Goal: Task Accomplishment & Management: Manage account settings

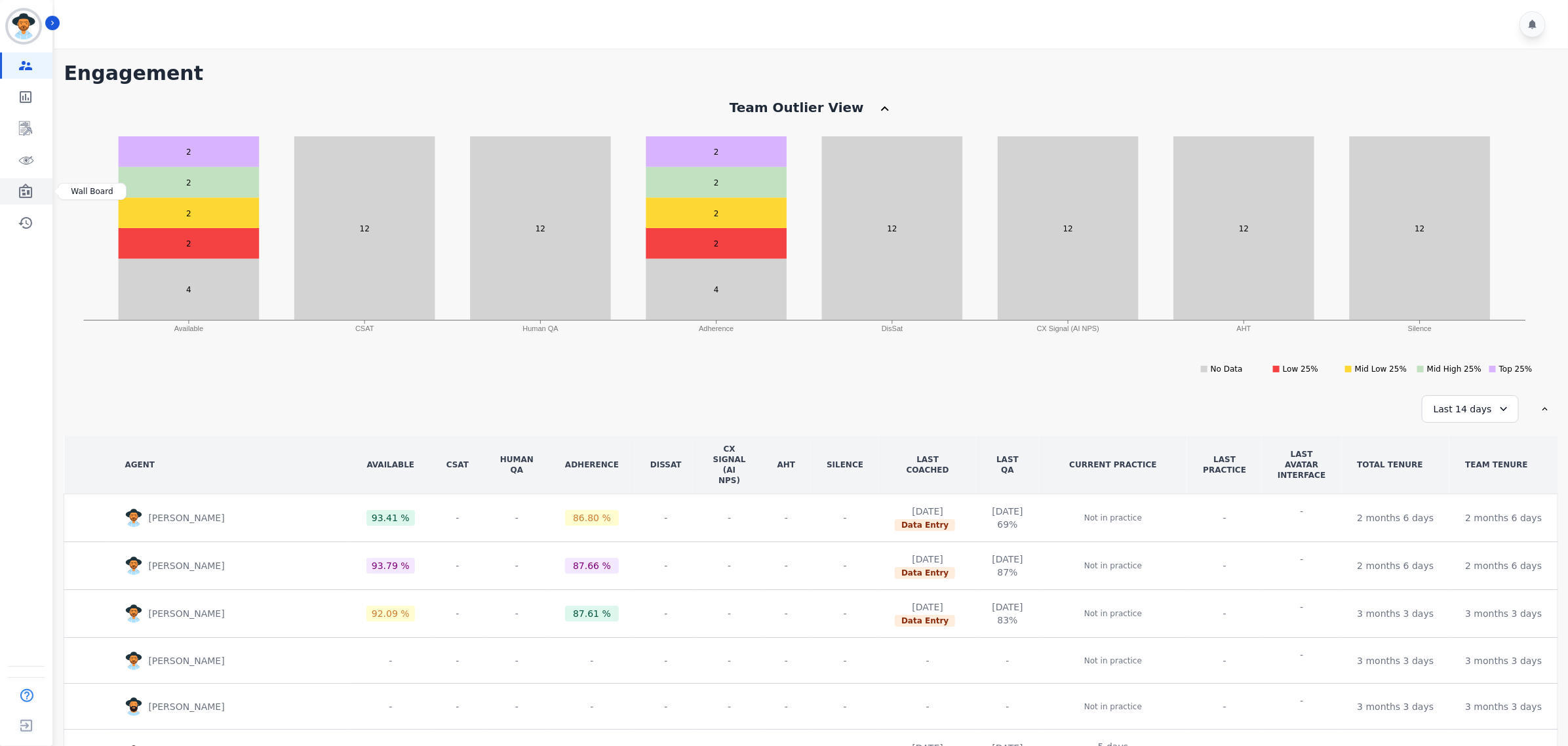
click at [24, 189] on icon "Sidebar" at bounding box center [25, 191] width 16 height 16
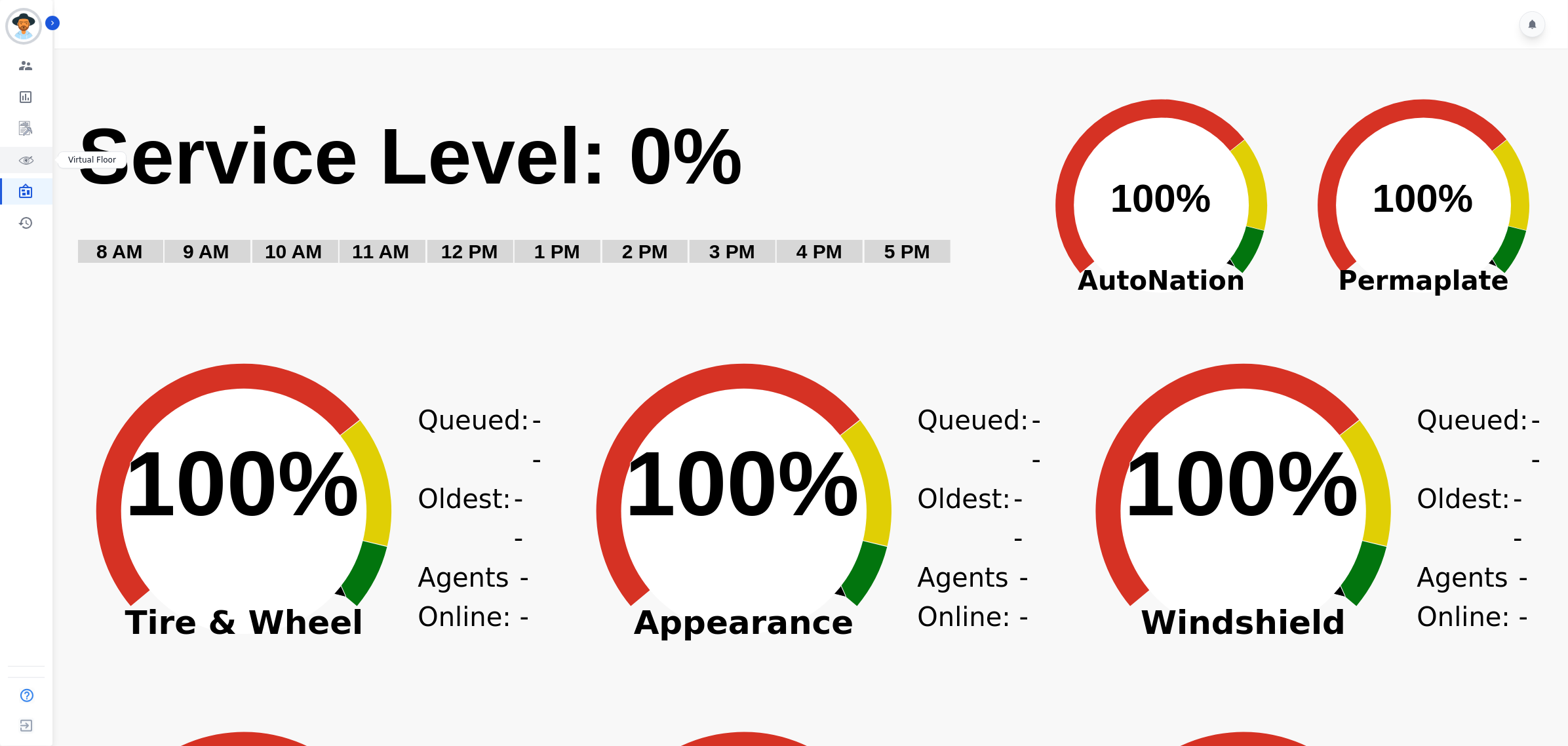
click at [24, 172] on link "Sidebar" at bounding box center [28, 160] width 51 height 26
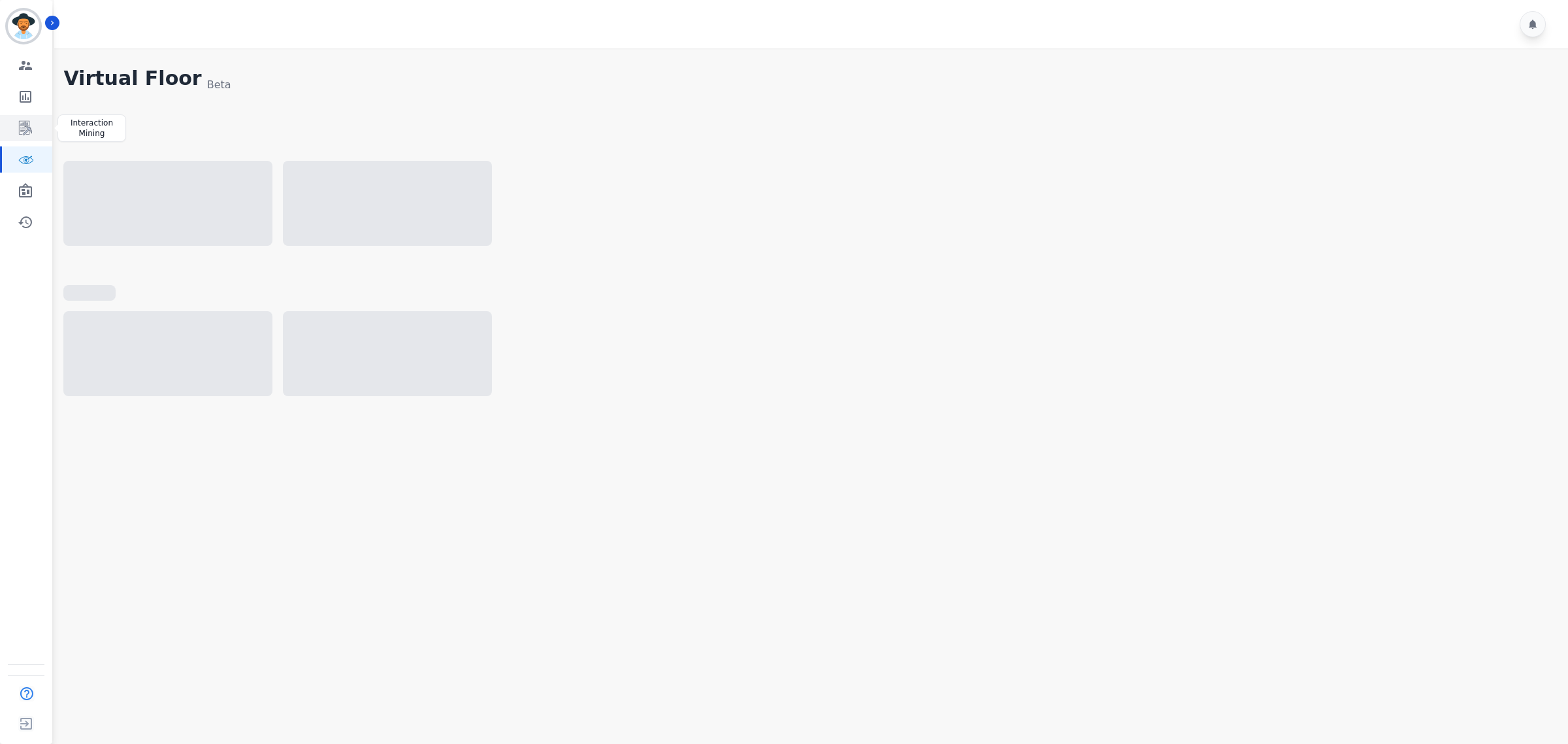
click at [30, 122] on icon "Sidebar" at bounding box center [25, 129] width 16 height 16
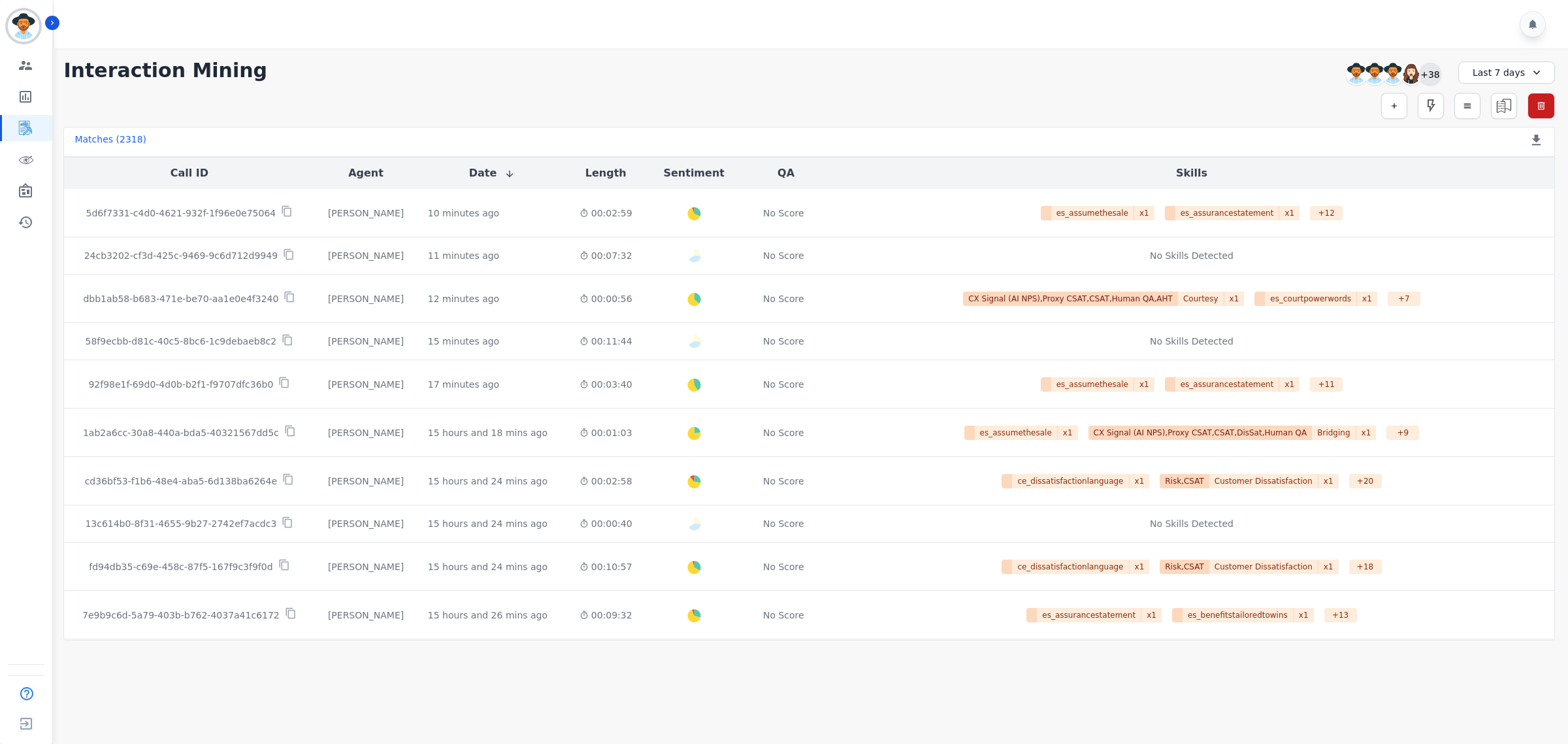
click at [1427, 74] on div "+38" at bounding box center [1430, 74] width 22 height 22
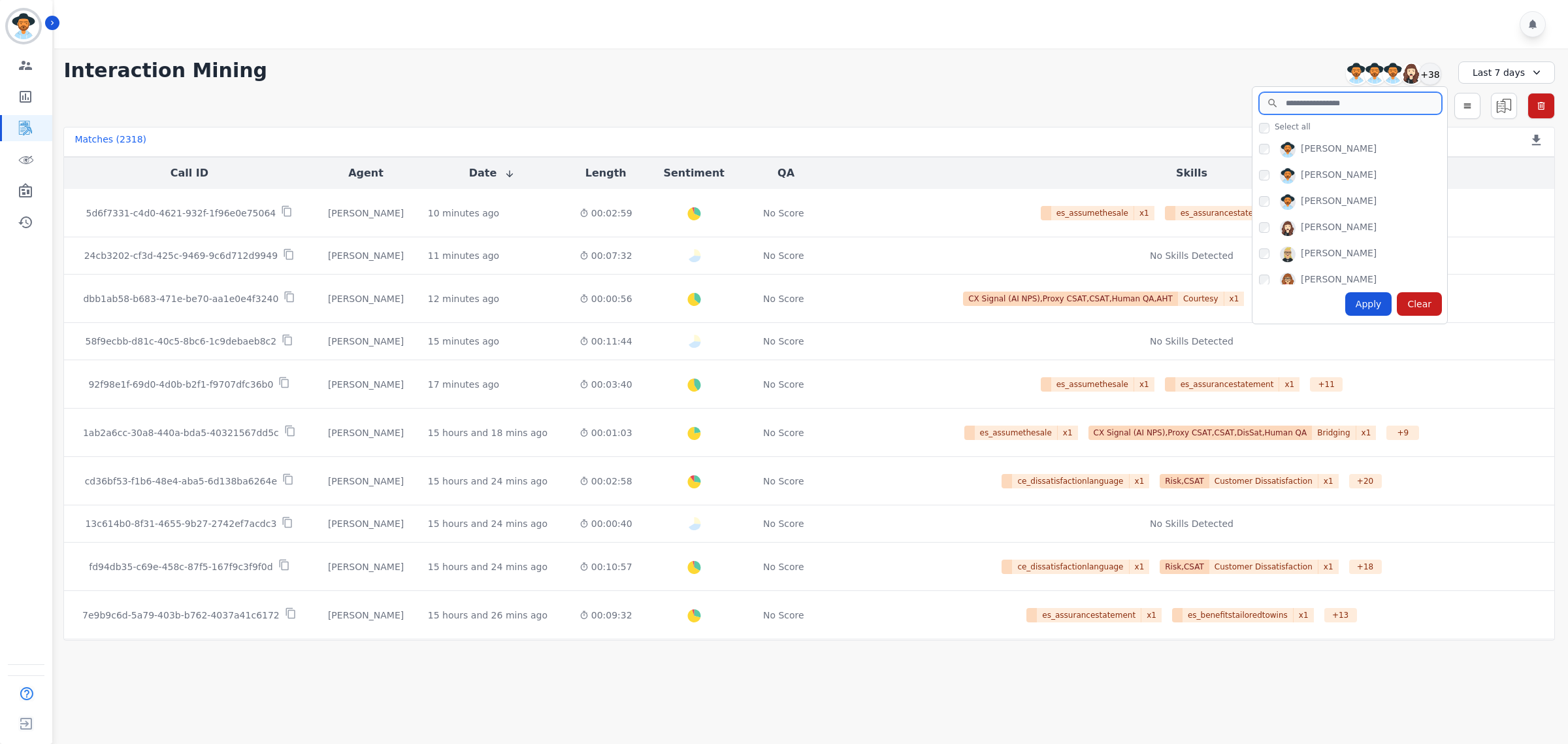
click at [1322, 109] on input "search" at bounding box center [1350, 103] width 183 height 22
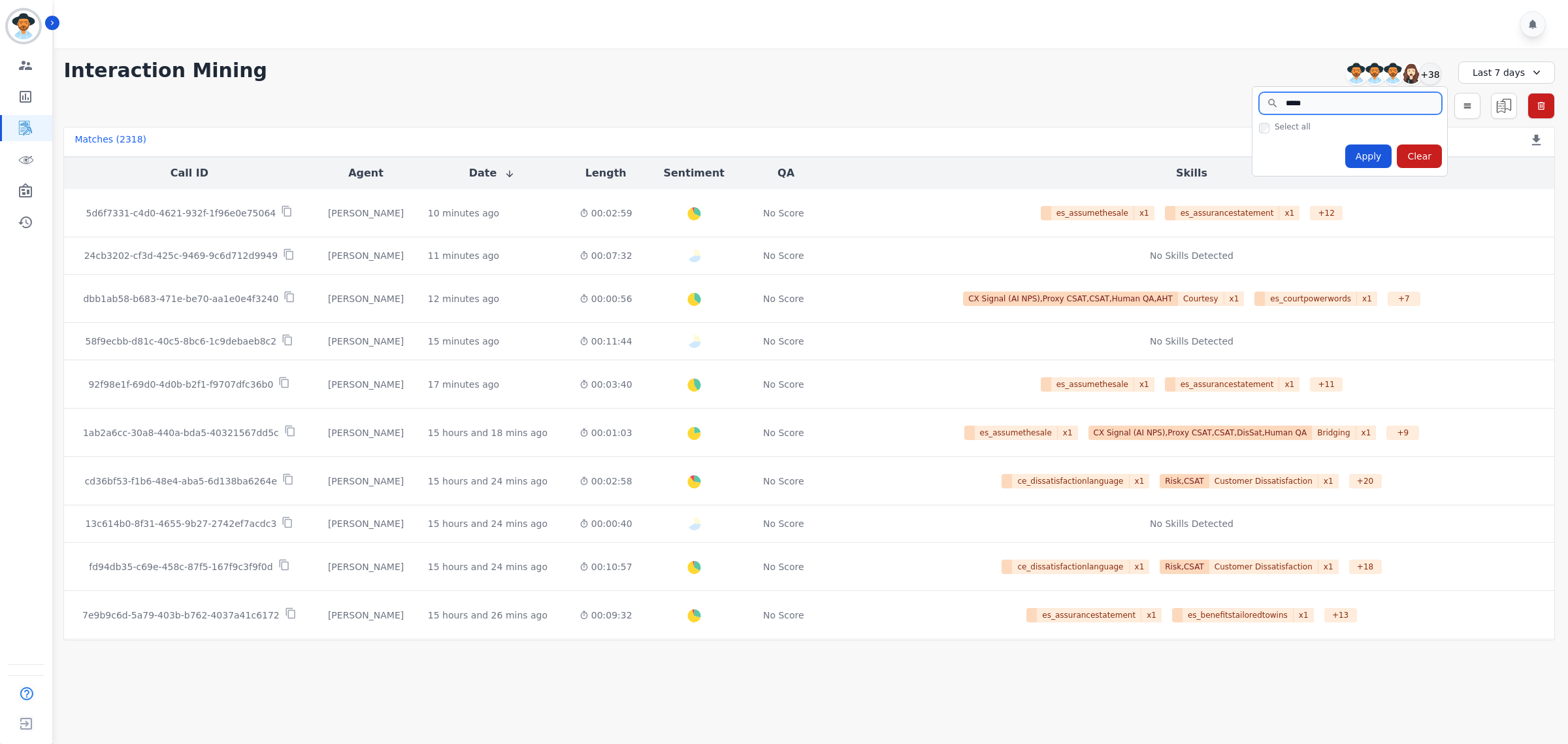
type input "*****"
click at [1101, 14] on div at bounding box center [813, 24] width 1518 height 48
click at [1525, 72] on div "Last 7 days" at bounding box center [1507, 72] width 97 height 22
click at [1520, 96] on li "Custom" at bounding box center [1515, 103] width 66 height 13
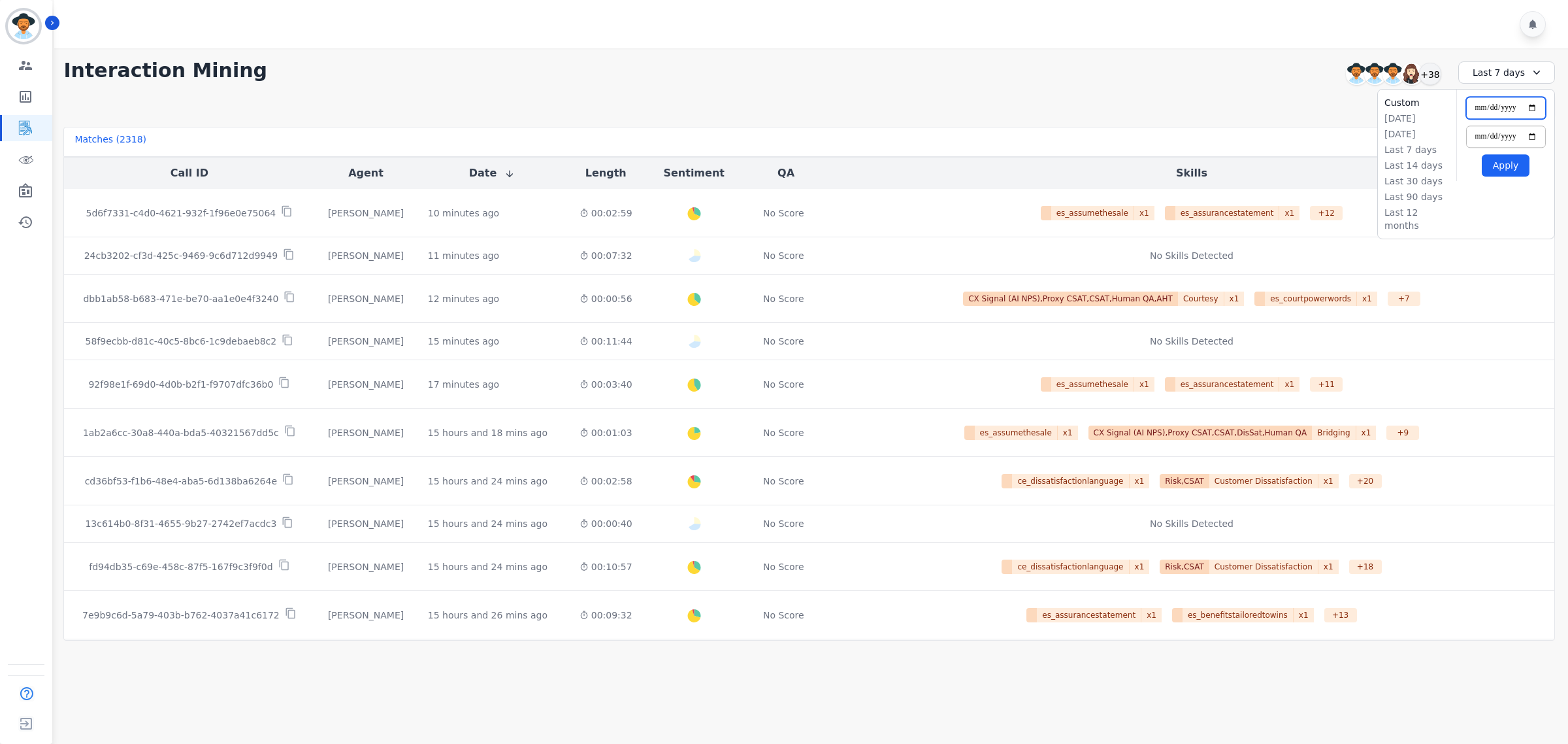
click at [1528, 110] on input "**********" at bounding box center [1506, 108] width 79 height 22
type input "**********"
click at [1534, 134] on input "**********" at bounding box center [1506, 137] width 79 height 22
type input "**********"
click at [1507, 159] on button "Apply" at bounding box center [1506, 165] width 48 height 22
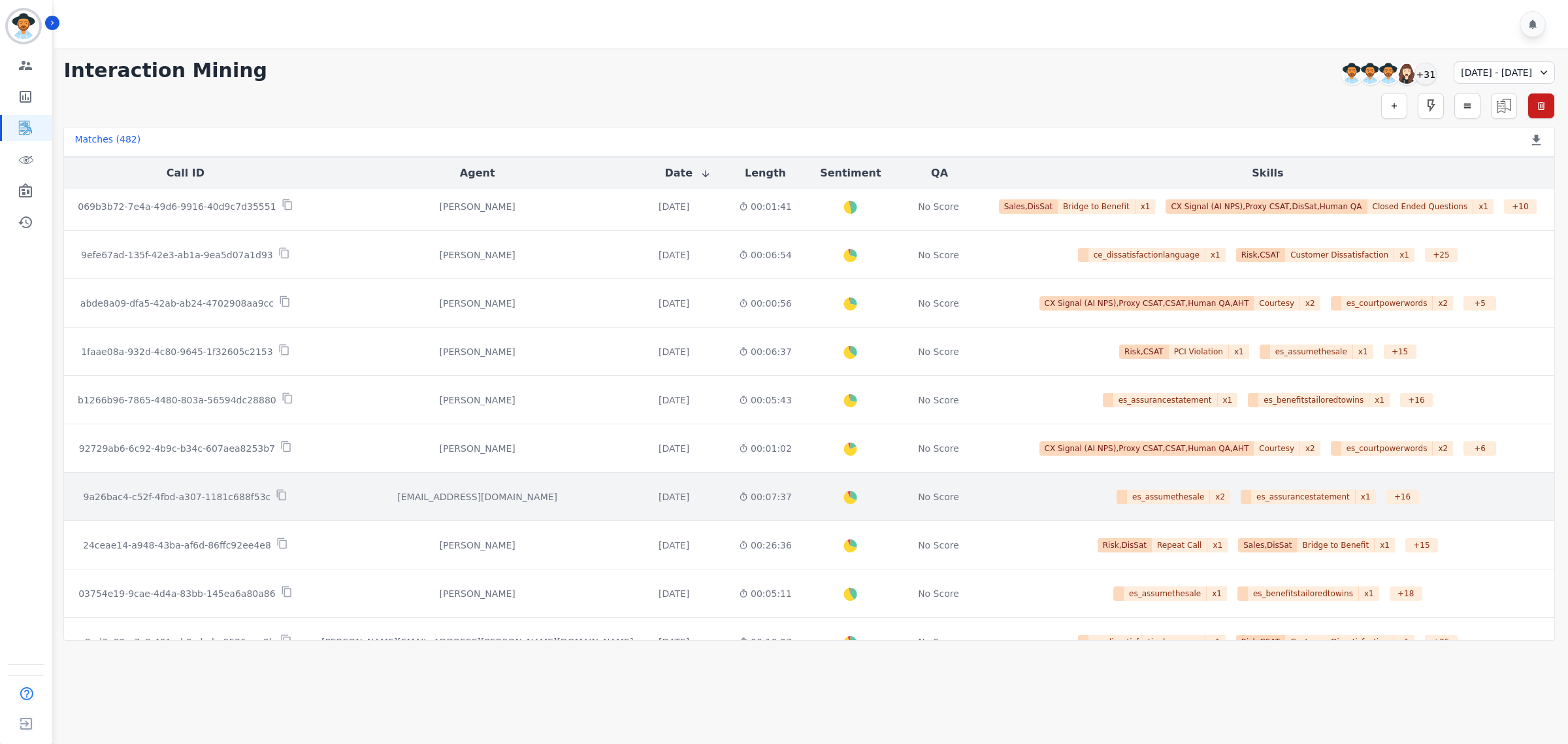
scroll to position [572, 0]
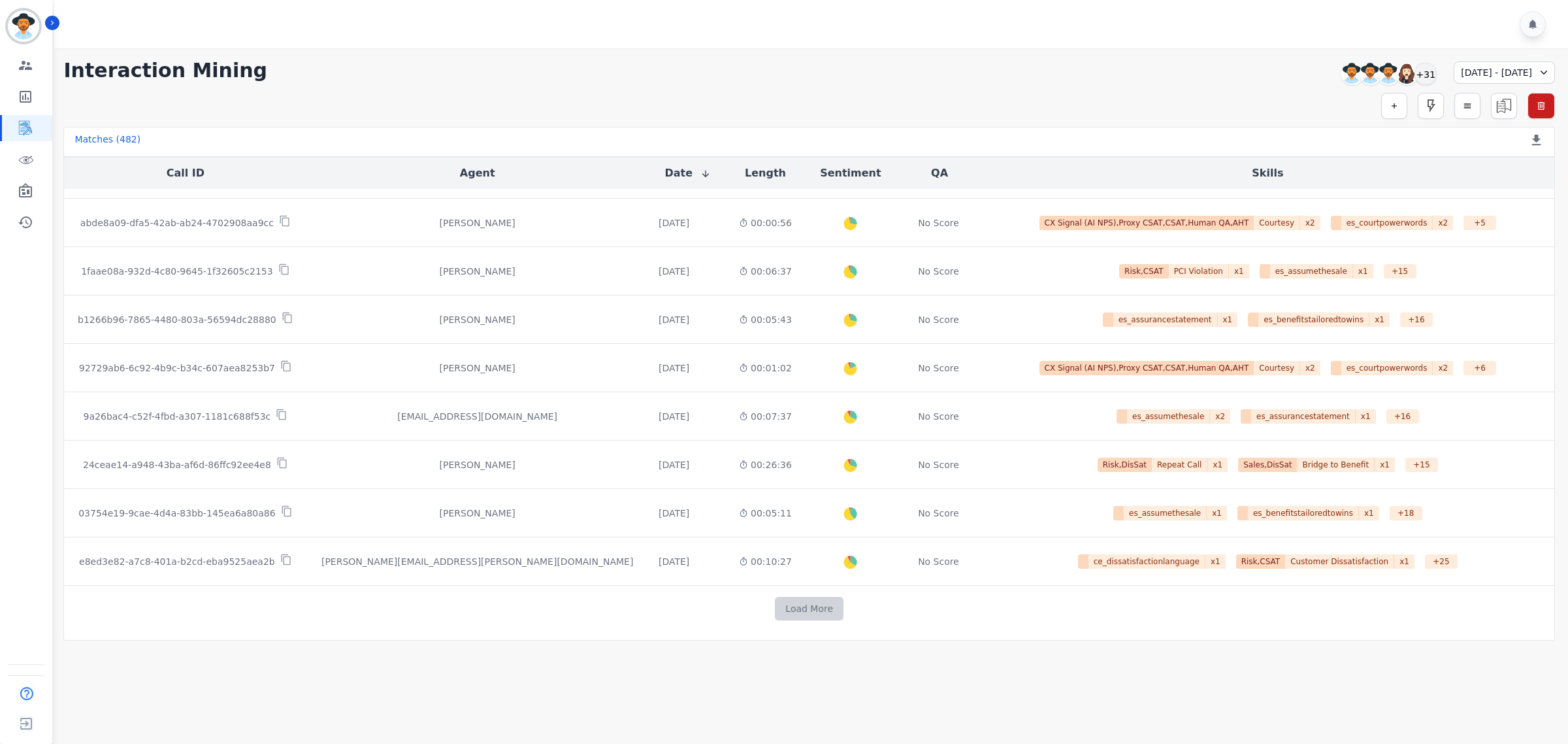
click at [816, 611] on button "Load More" at bounding box center [809, 608] width 69 height 24
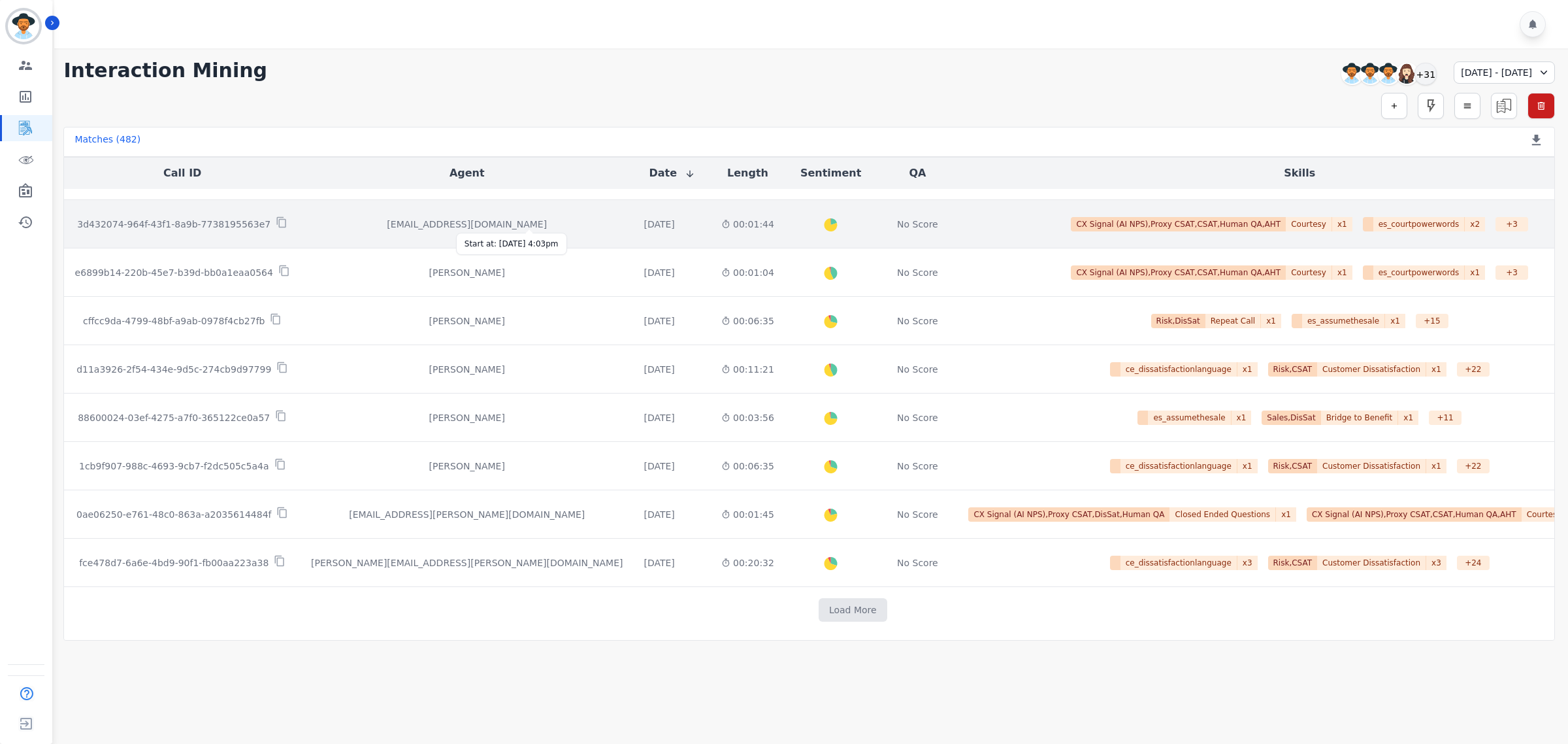
scroll to position [1545, 0]
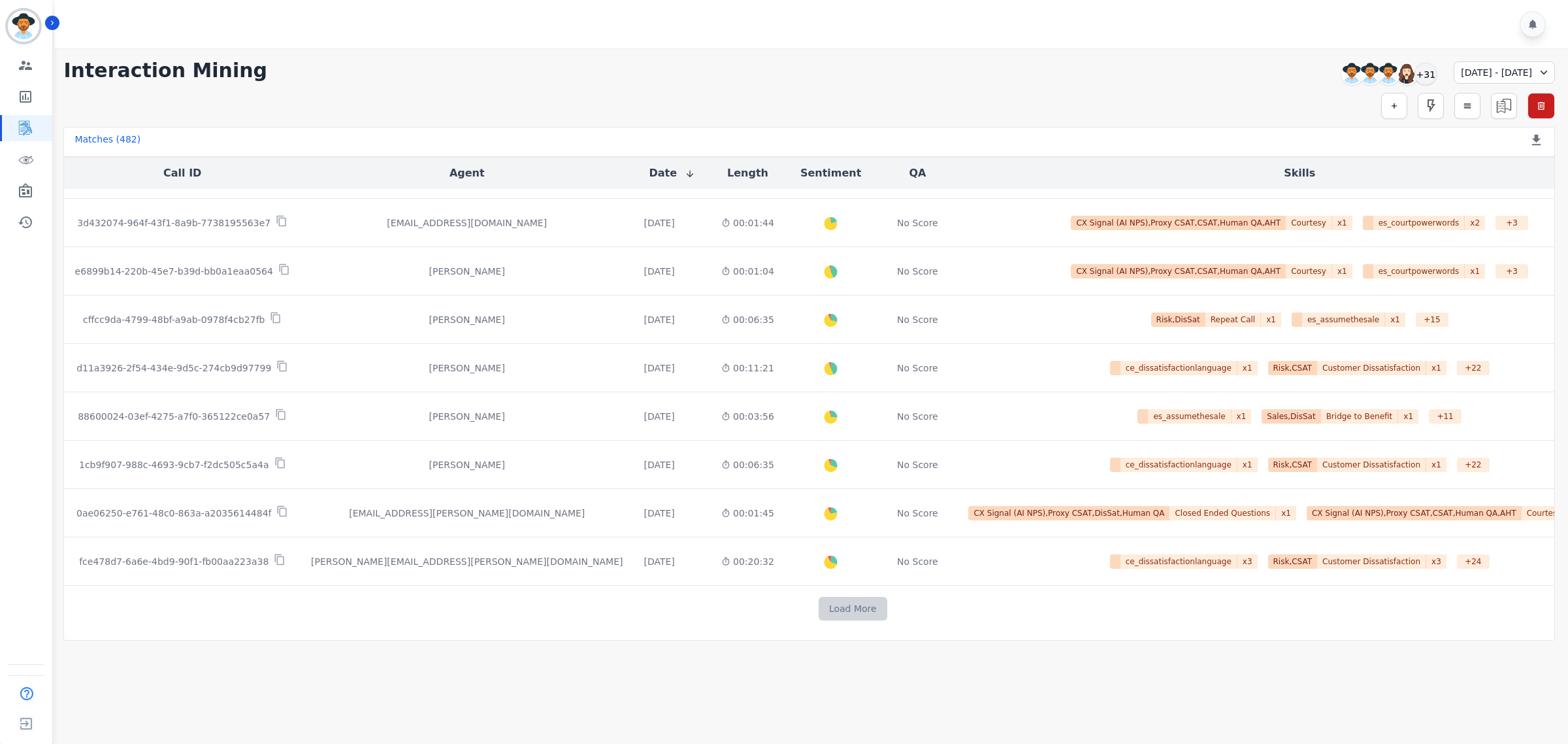
click at [819, 605] on button "Load More" at bounding box center [853, 608] width 69 height 24
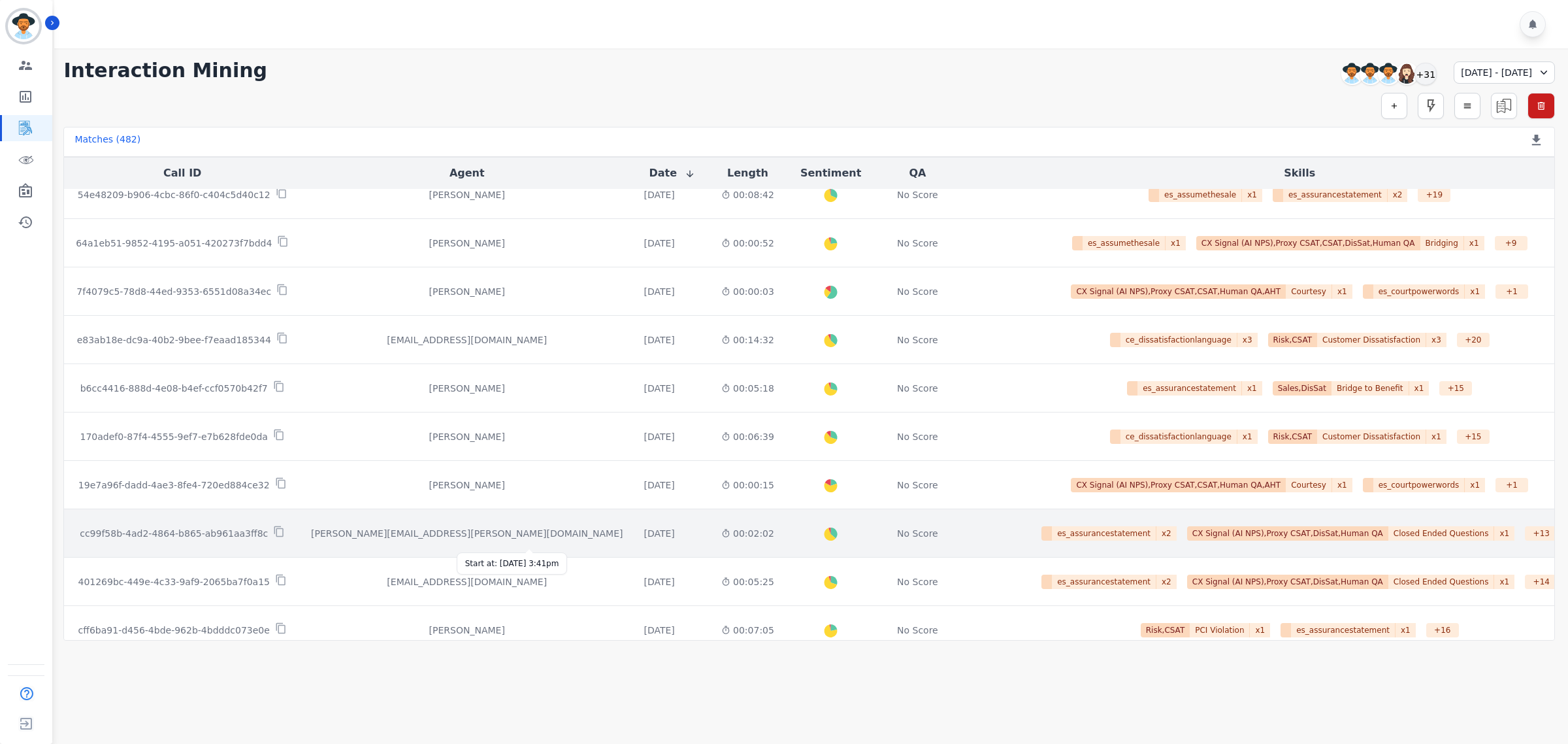
scroll to position [2515, 0]
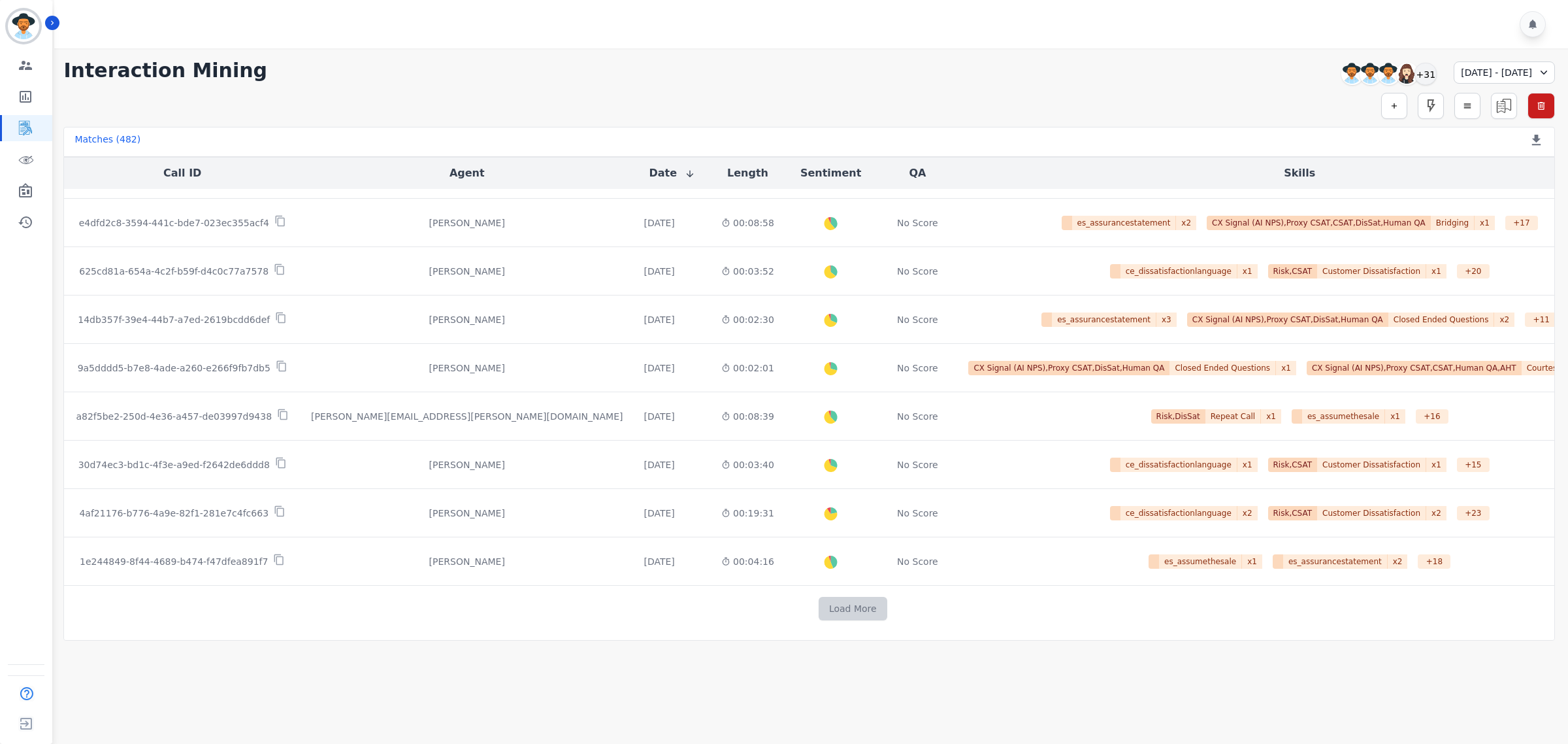
click at [821, 609] on button "Load More" at bounding box center [853, 608] width 69 height 24
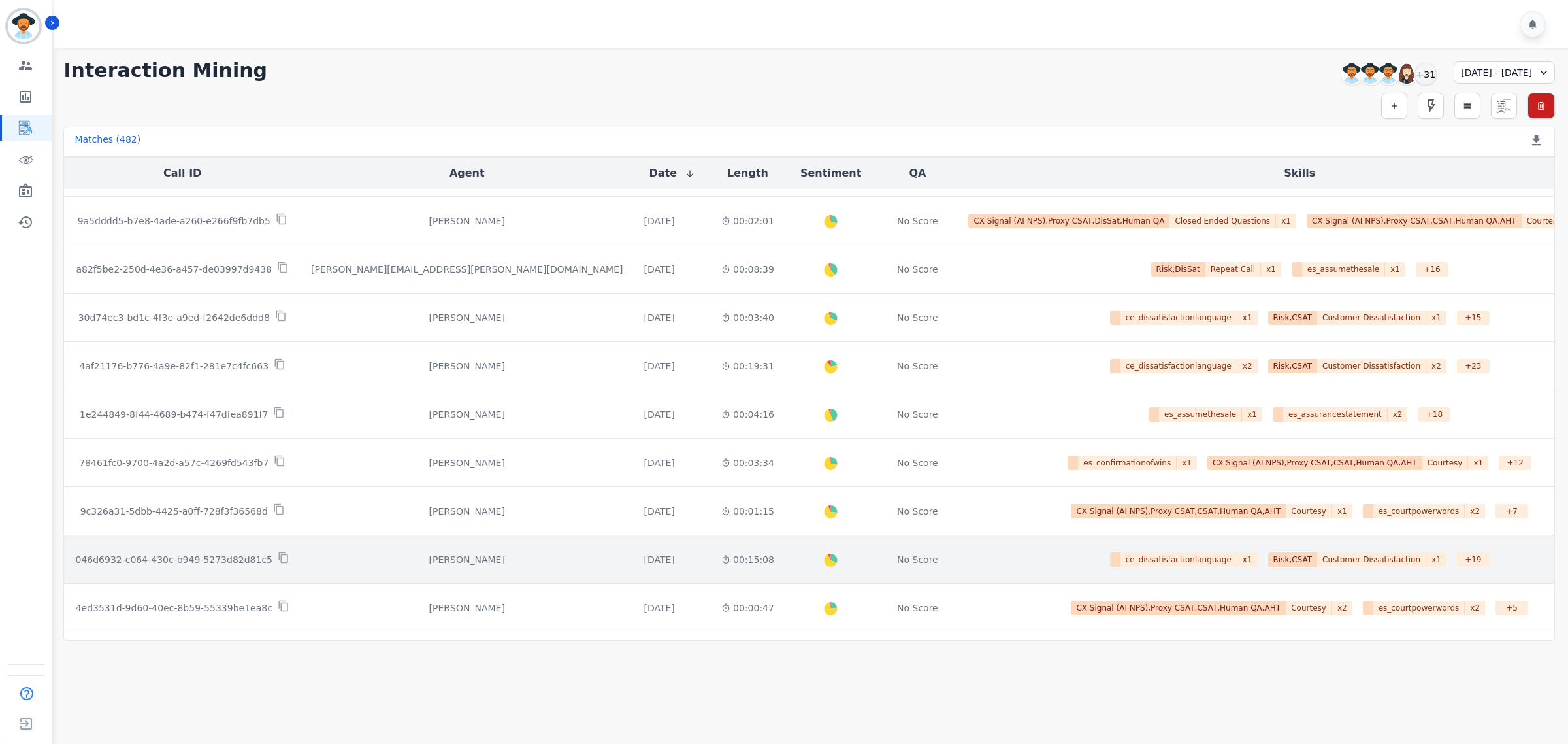
scroll to position [2761, 0]
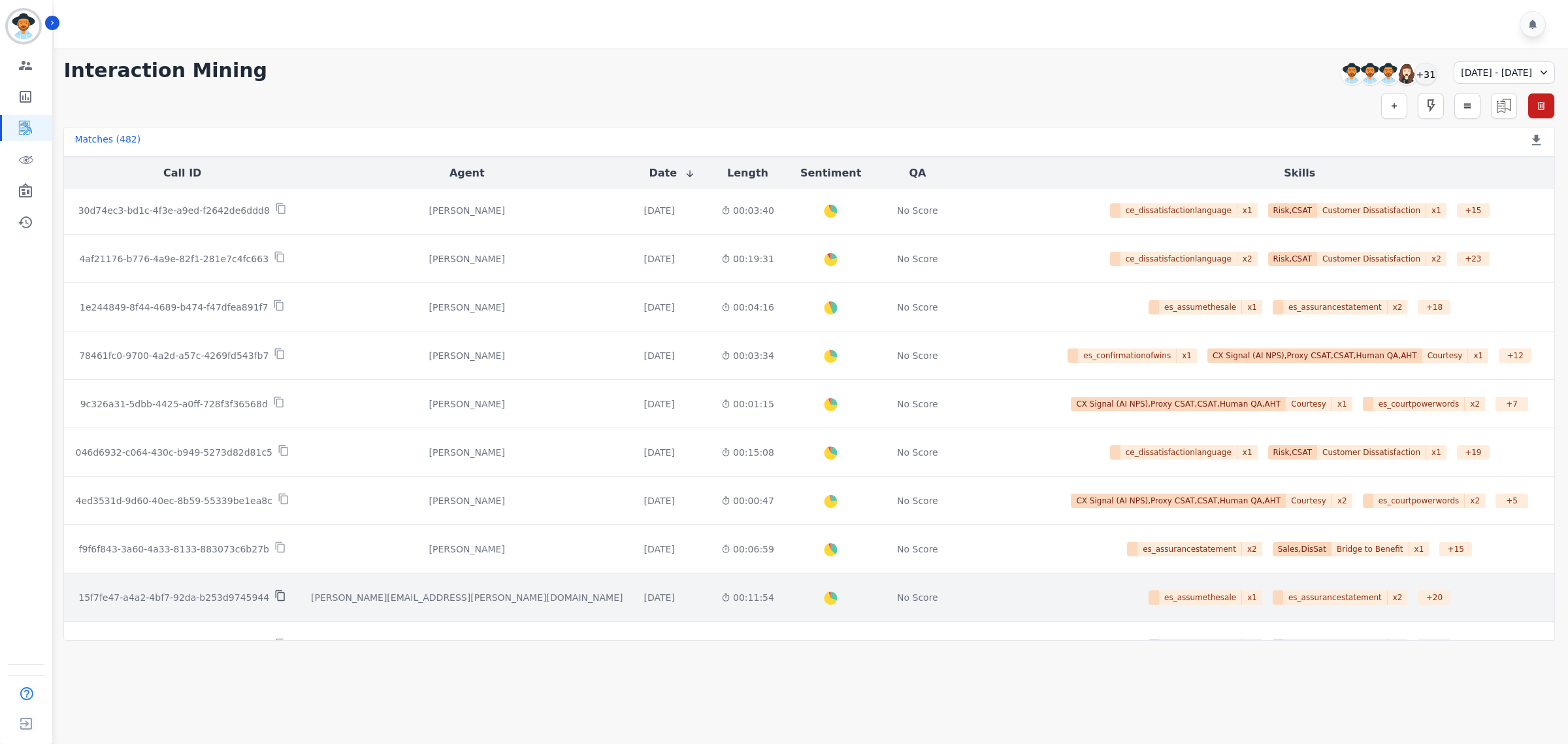
click at [276, 602] on icon at bounding box center [280, 595] width 12 height 12
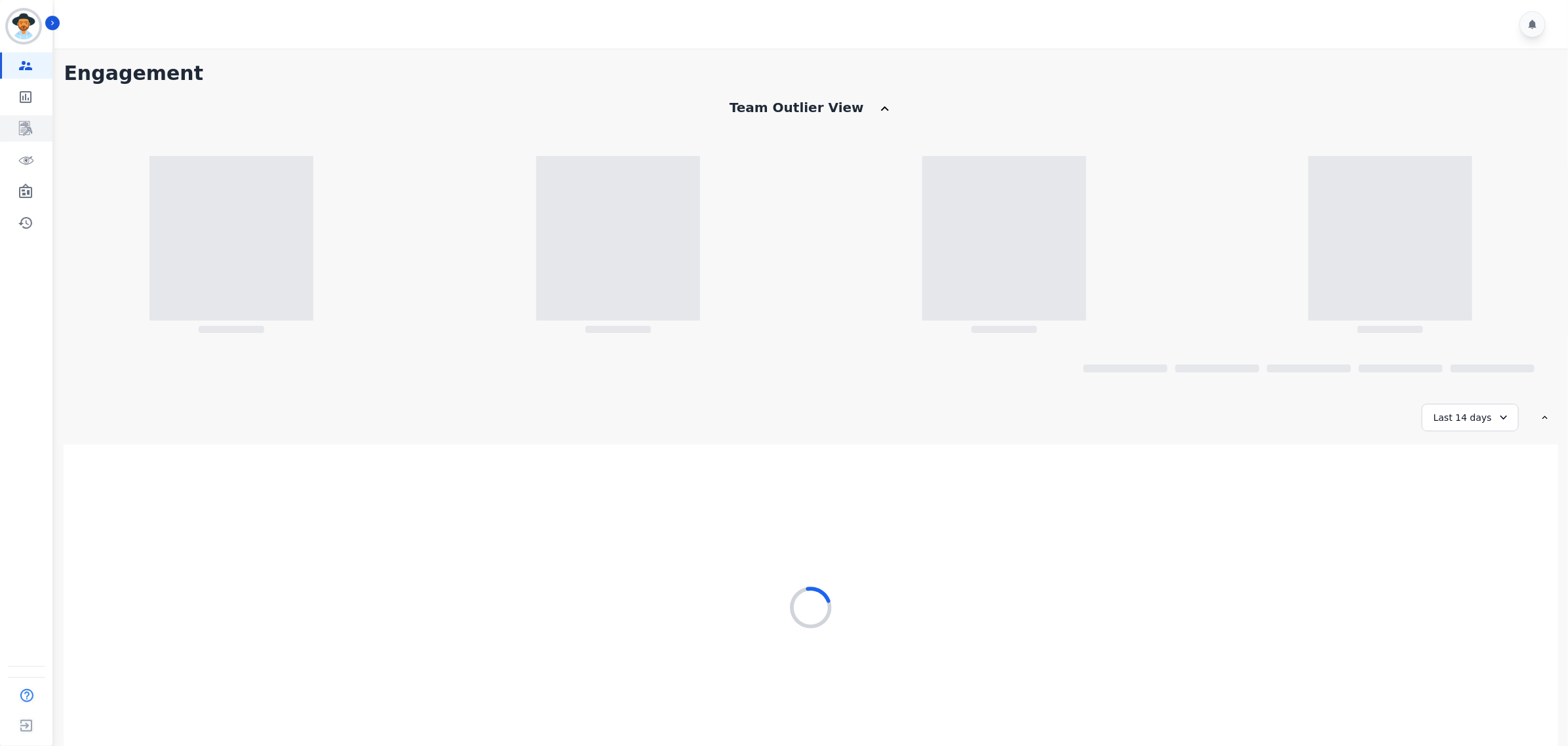
click at [28, 128] on icon "Sidebar" at bounding box center [26, 128] width 10 height 12
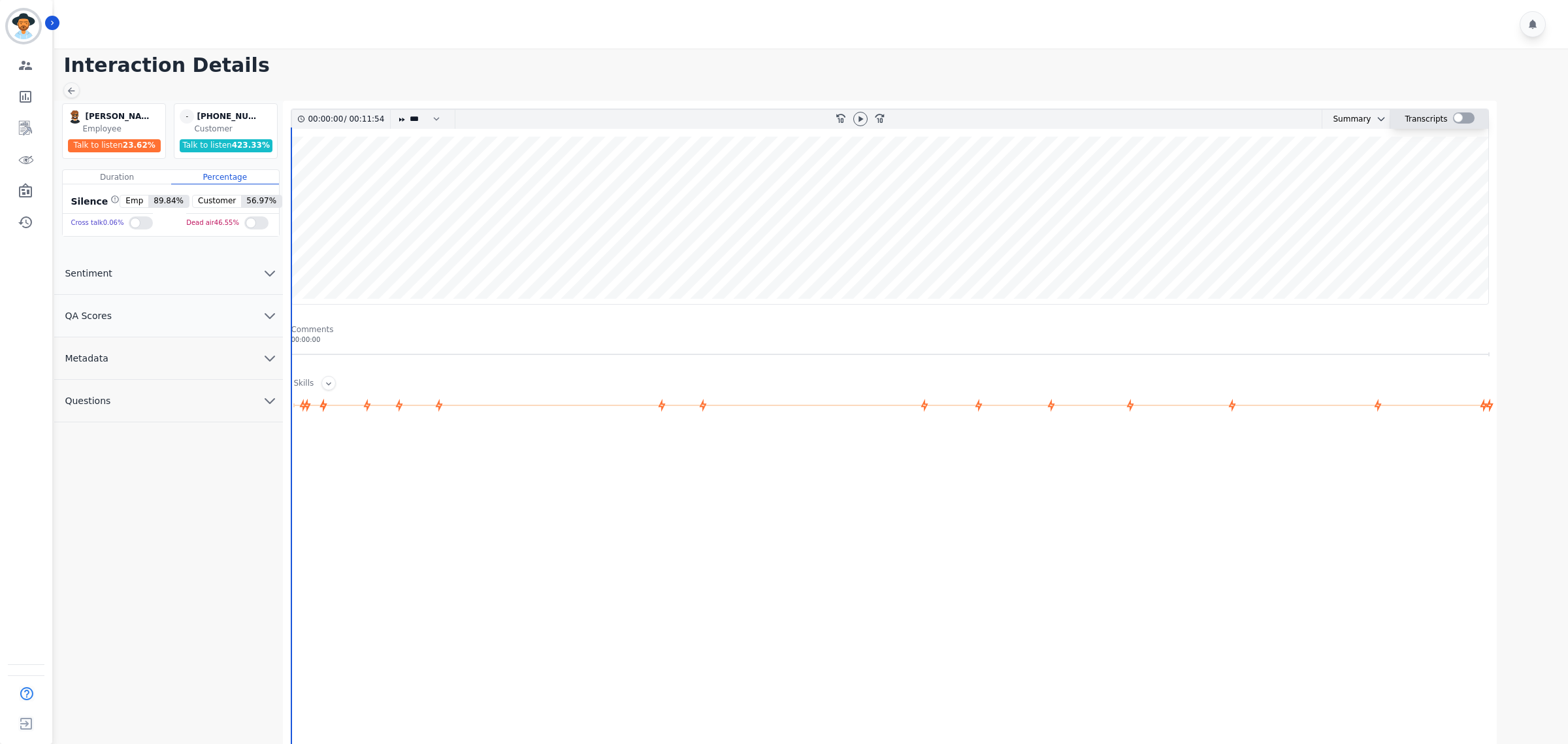
click at [1465, 113] on div at bounding box center [1464, 118] width 22 height 11
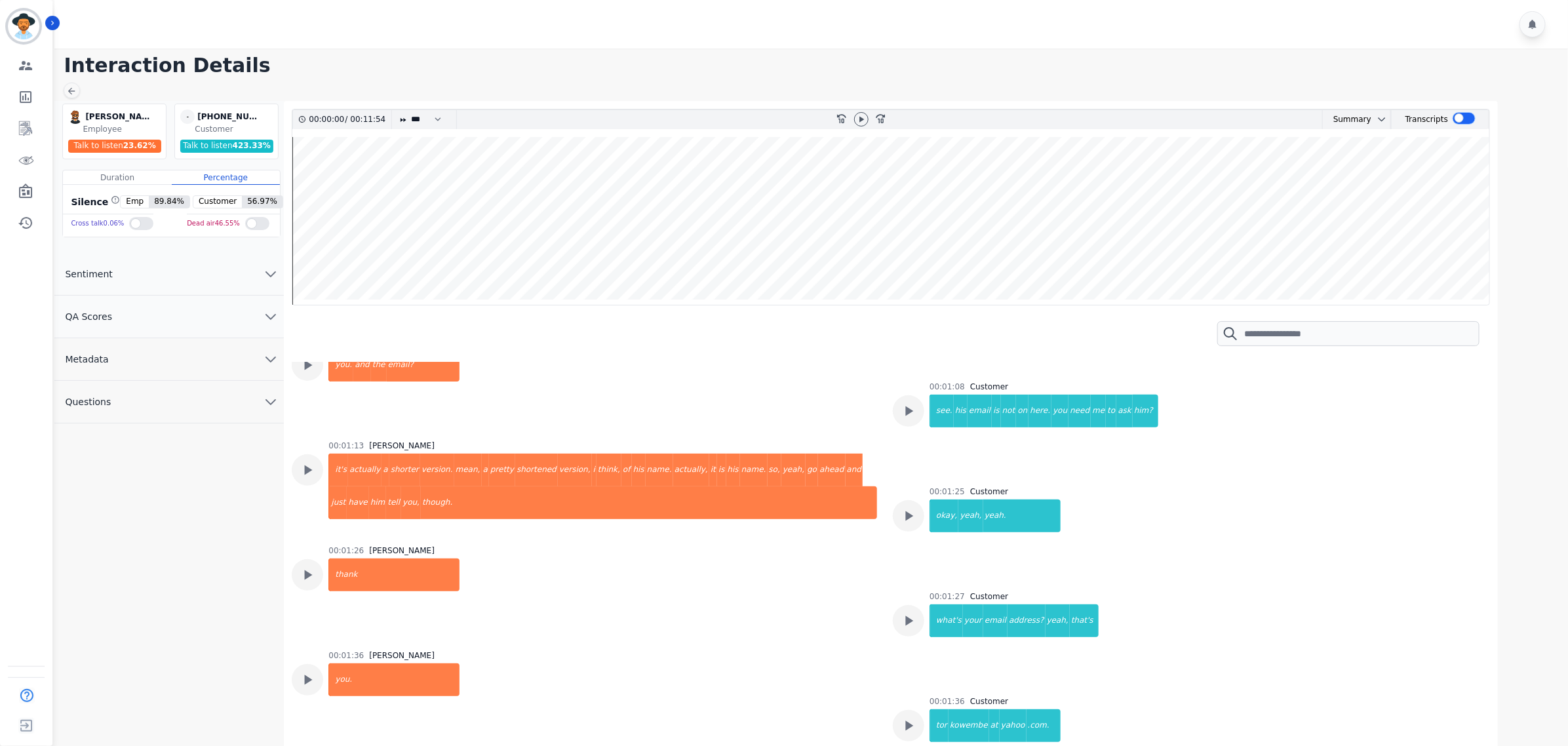
scroll to position [574, 0]
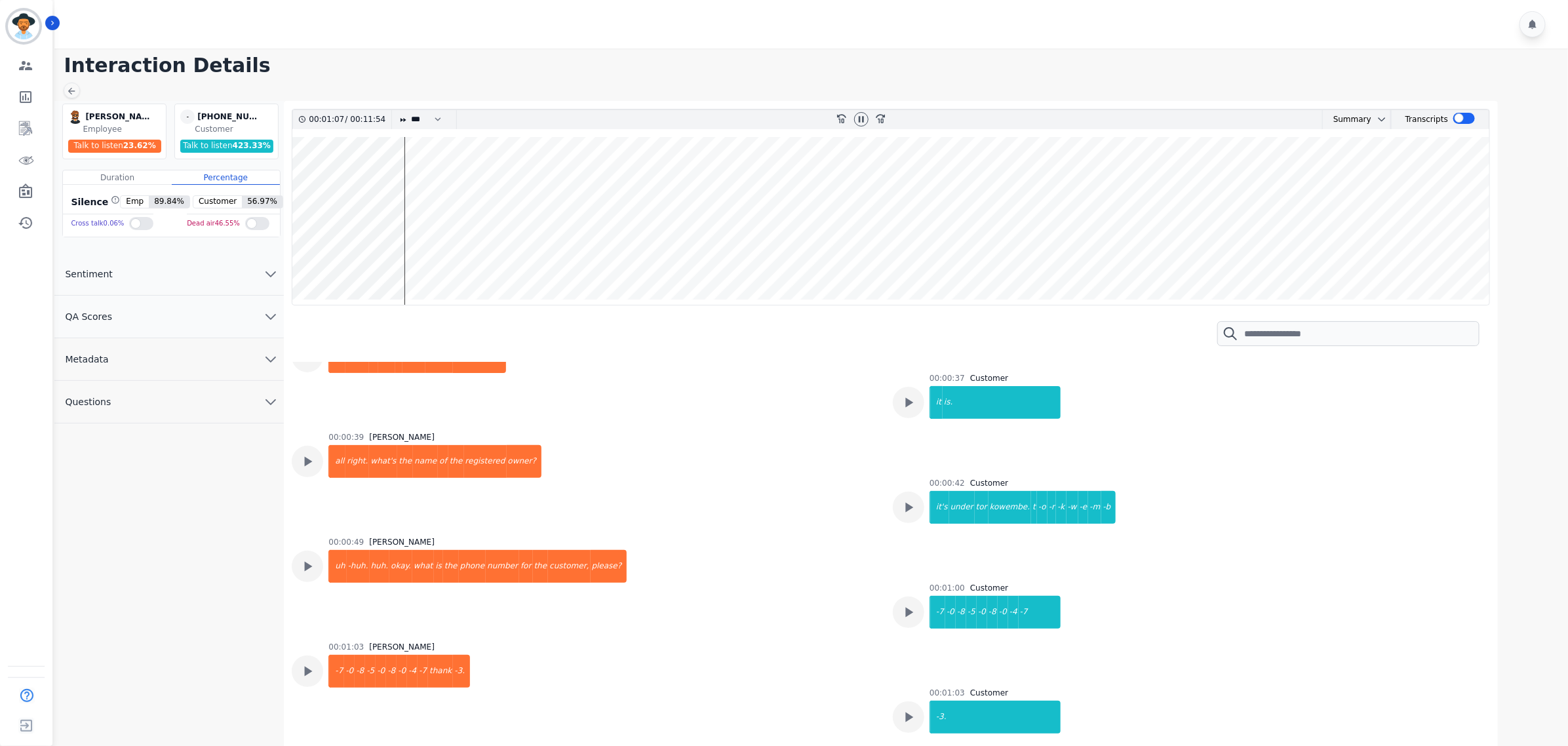
scroll to position [0, 0]
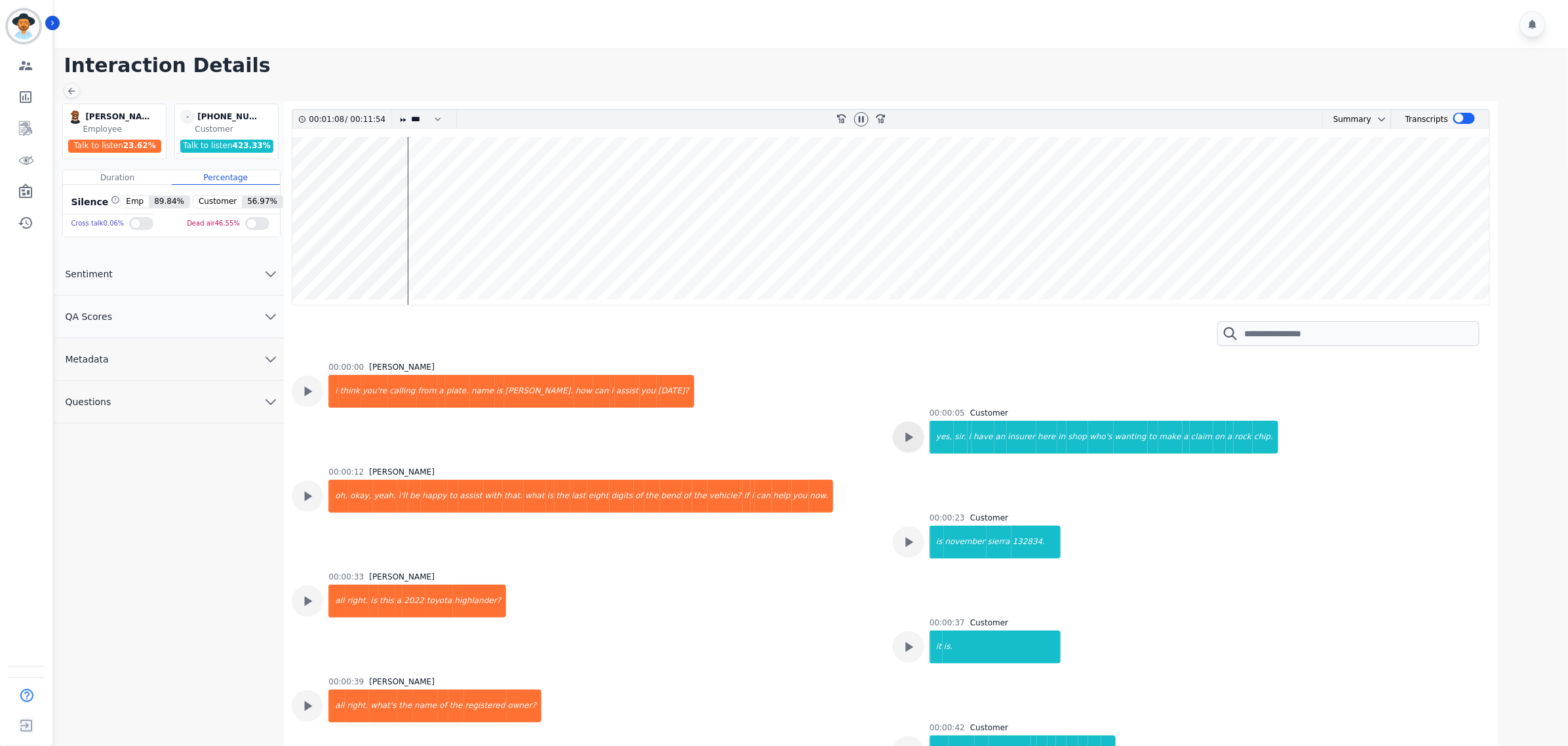
click at [893, 437] on div at bounding box center [908, 437] width 31 height 31
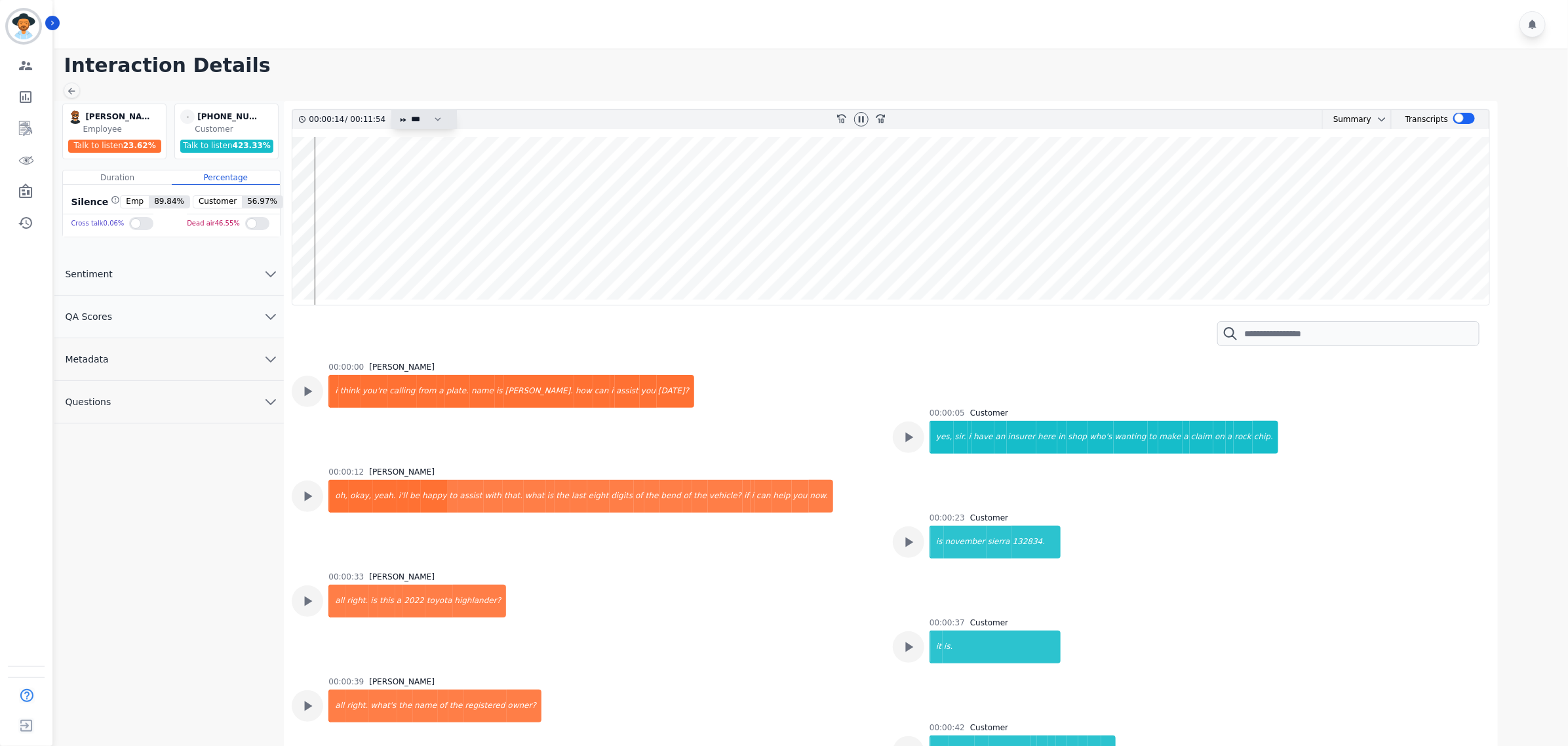
click at [433, 121] on select "* * * **** * *** * ****" at bounding box center [429, 120] width 39 height 19
select select "****"
click at [411, 110] on select "* * * **** * *** * ****" at bounding box center [429, 120] width 39 height 19
click at [395, 177] on wave at bounding box center [891, 221] width 1197 height 168
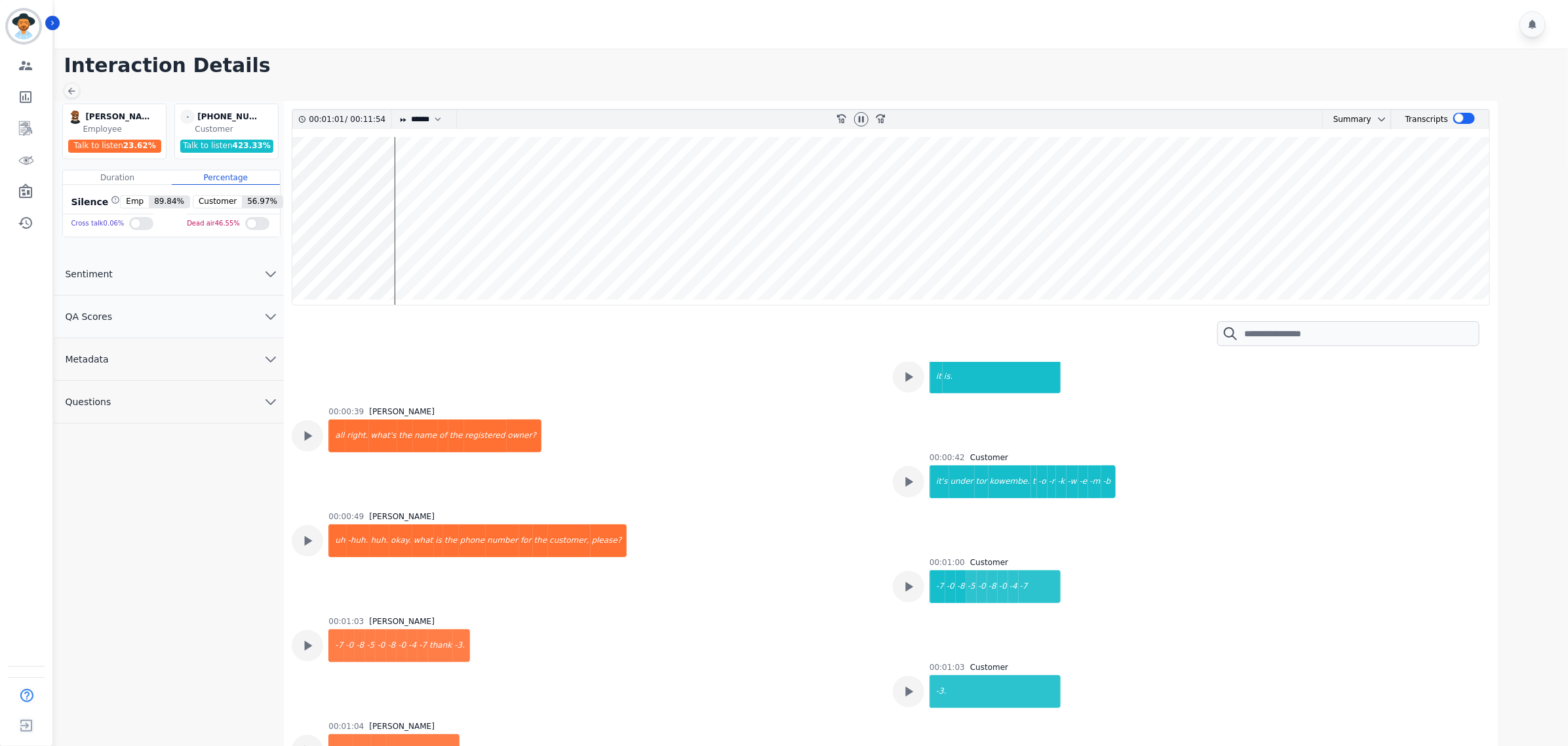
scroll to position [338, 0]
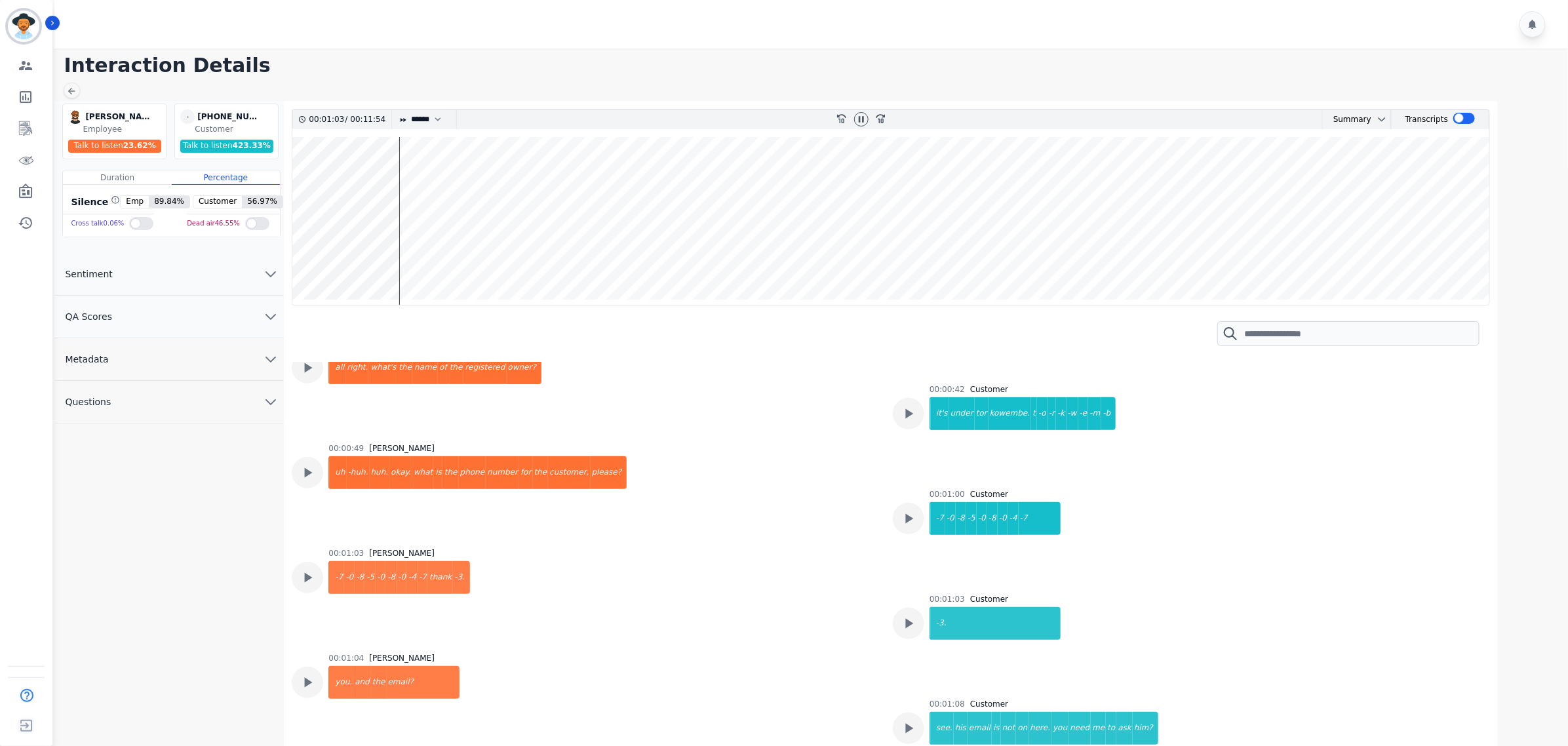
click at [435, 180] on wave at bounding box center [891, 221] width 1197 height 168
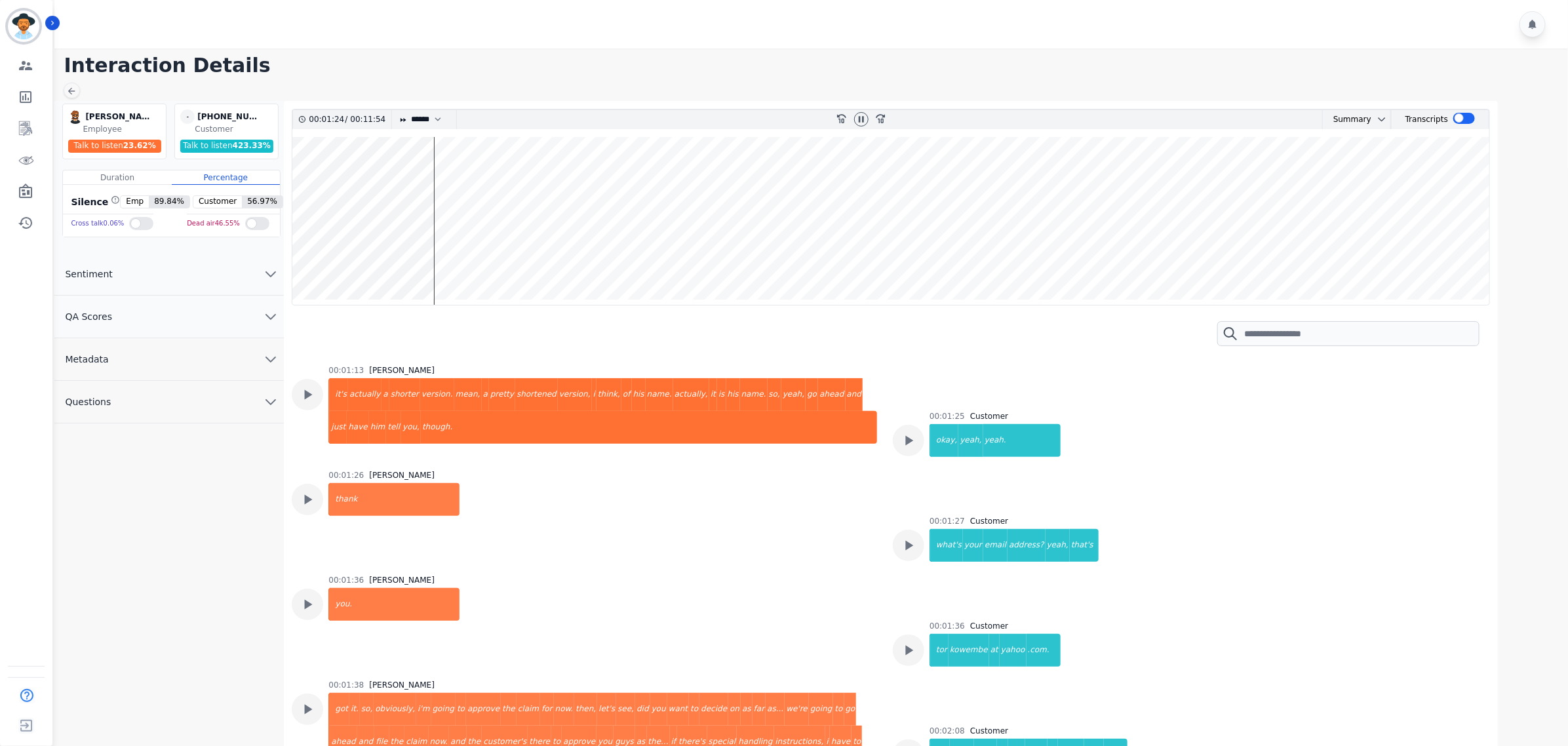
scroll to position [732, 0]
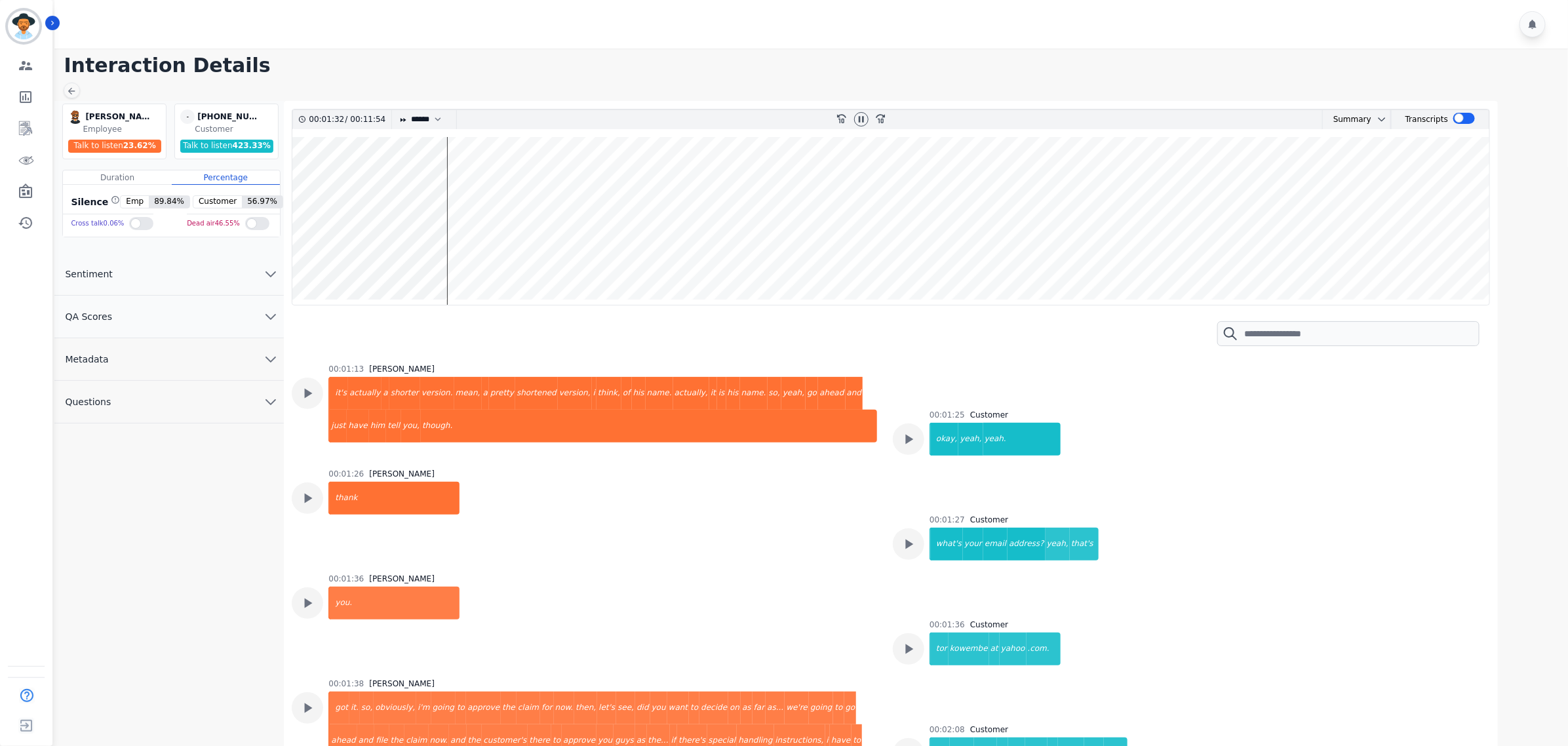
click at [459, 259] on wave at bounding box center [891, 221] width 1197 height 168
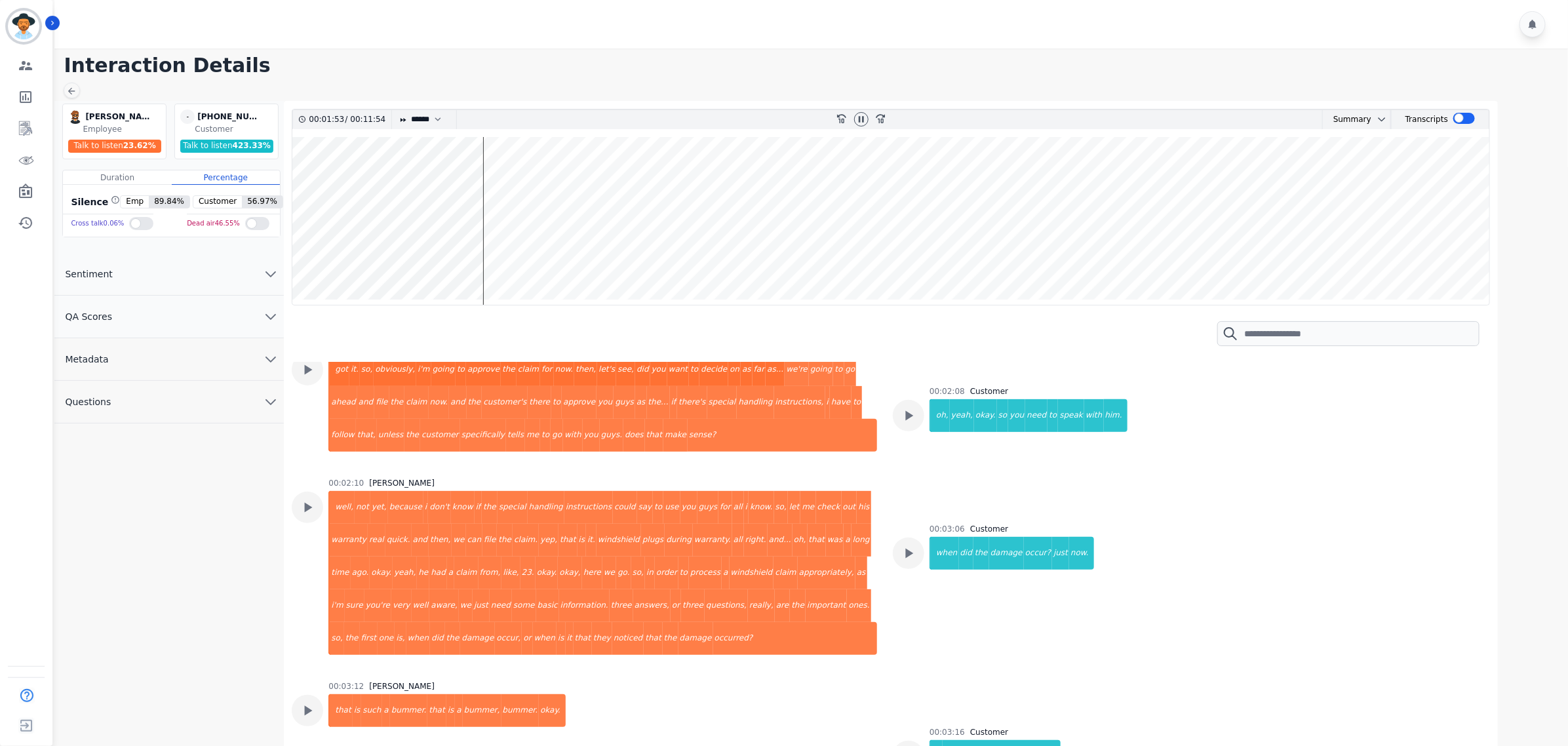
scroll to position [989, 0]
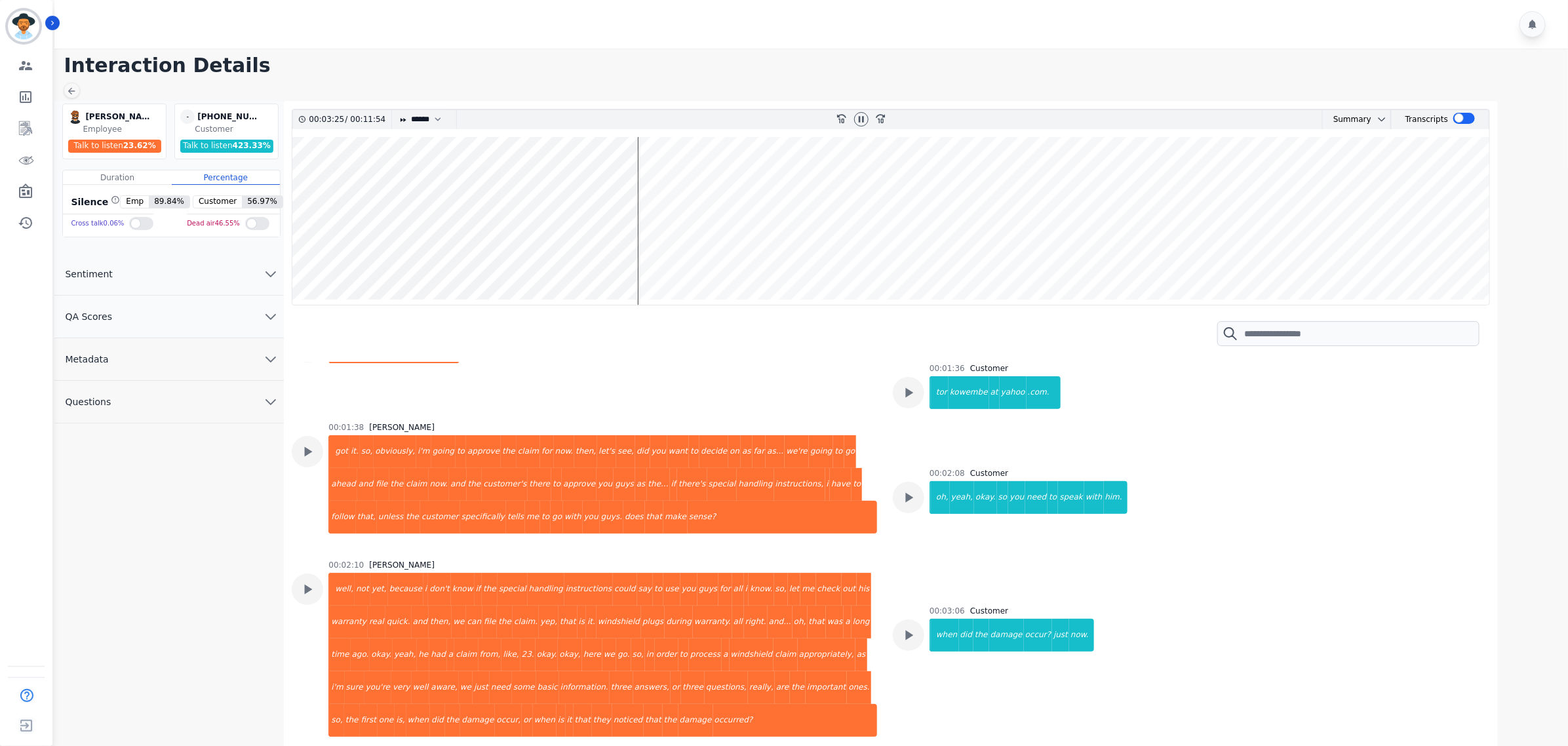
click at [643, 261] on wave at bounding box center [891, 221] width 1197 height 168
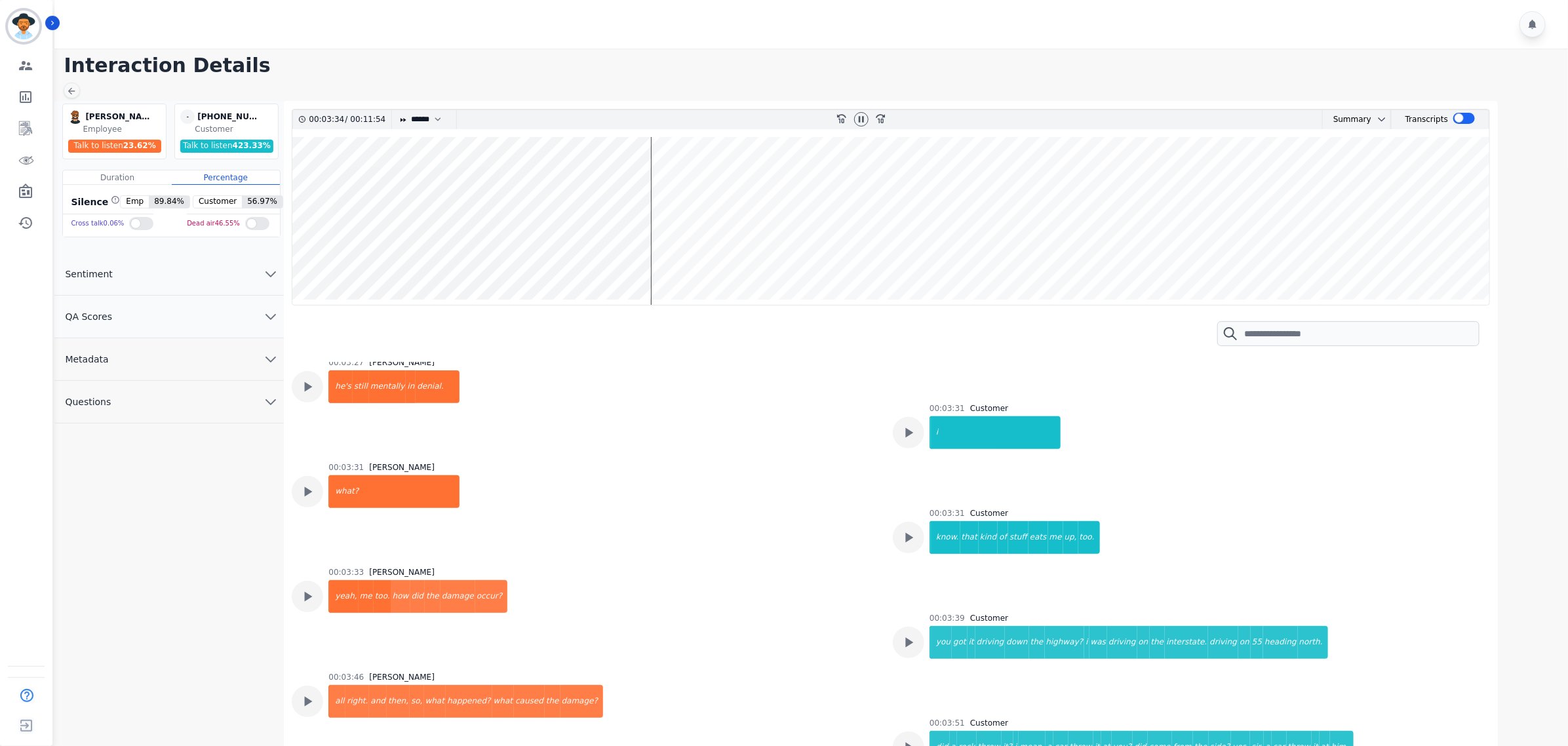
scroll to position [1768, 0]
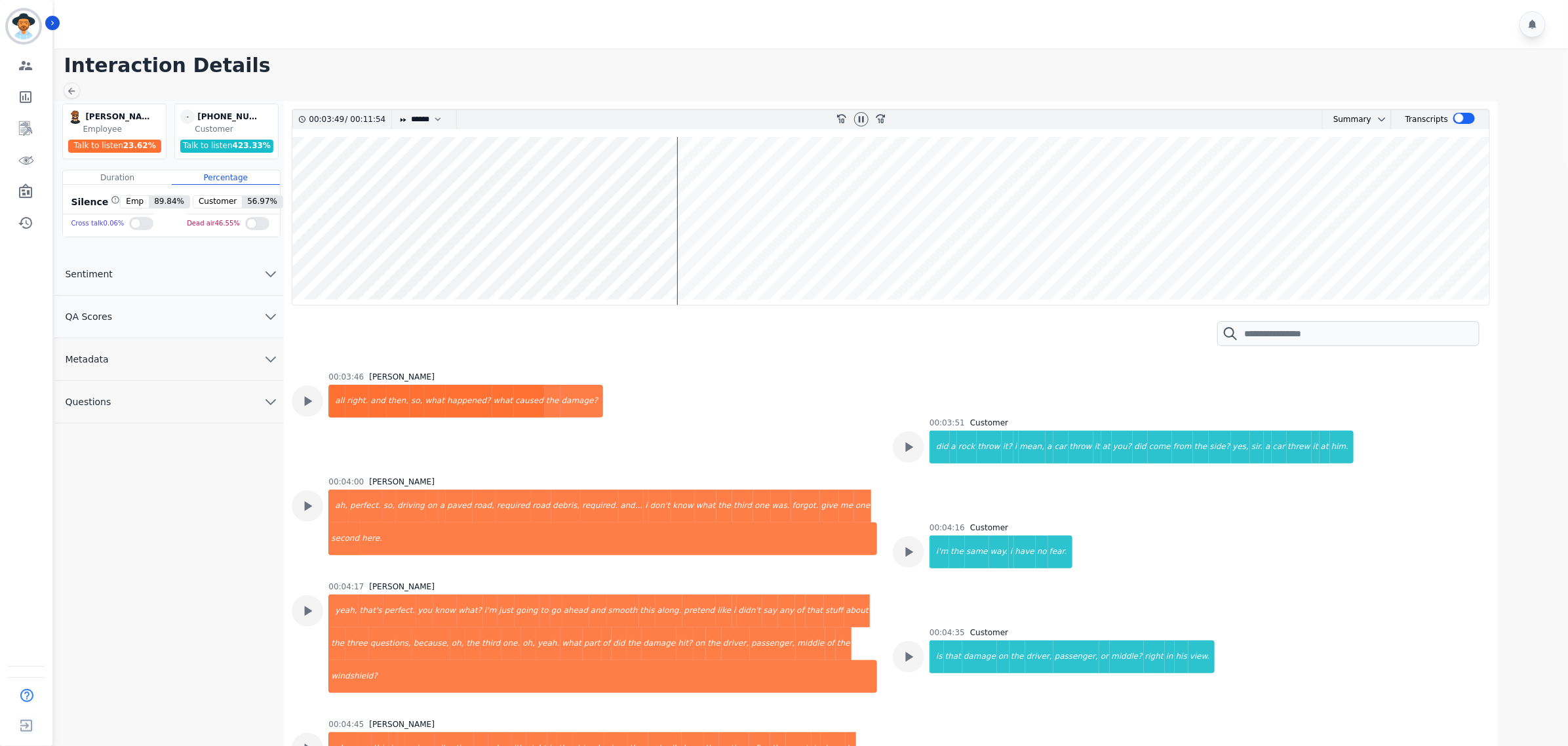
scroll to position [1932, 0]
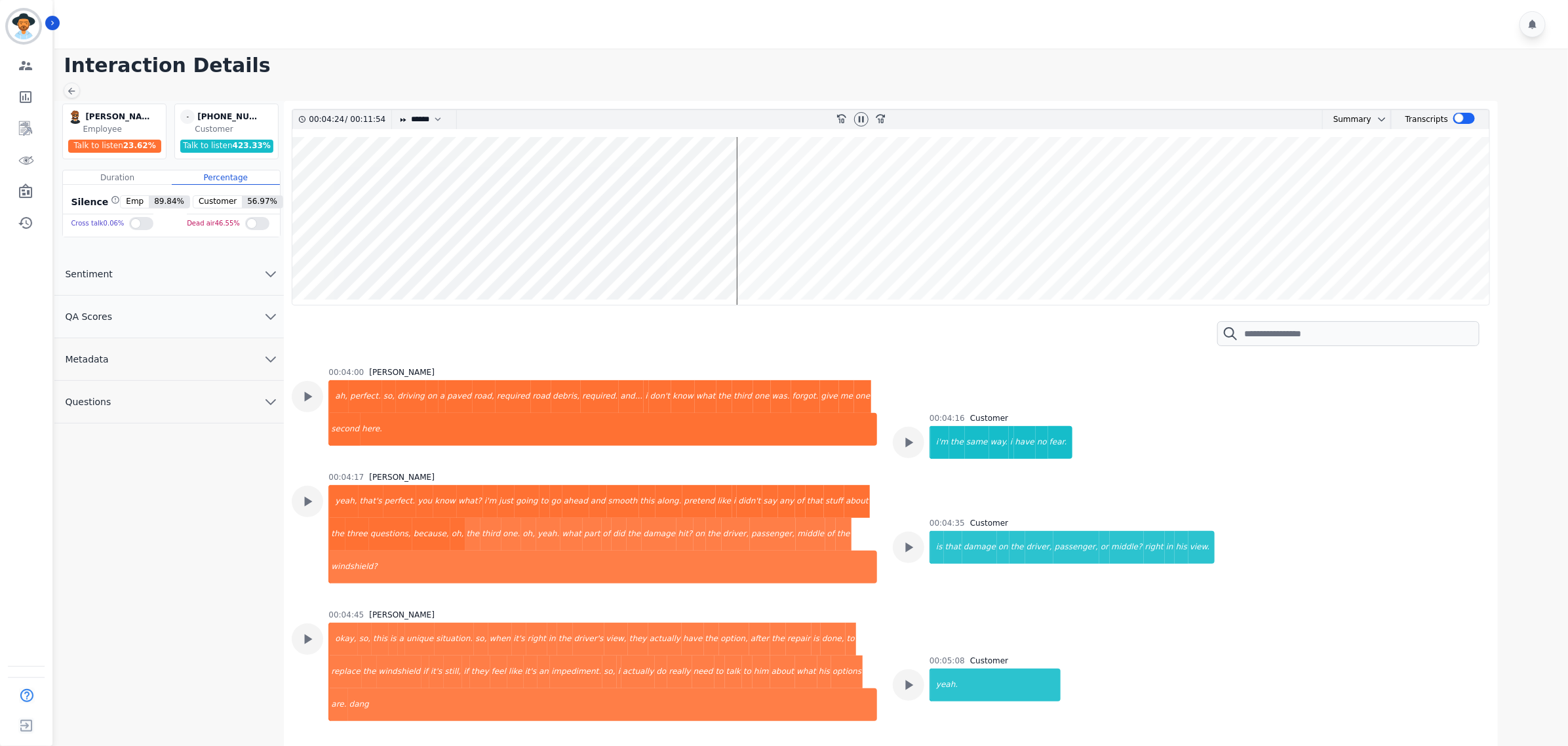
scroll to position [2096, 0]
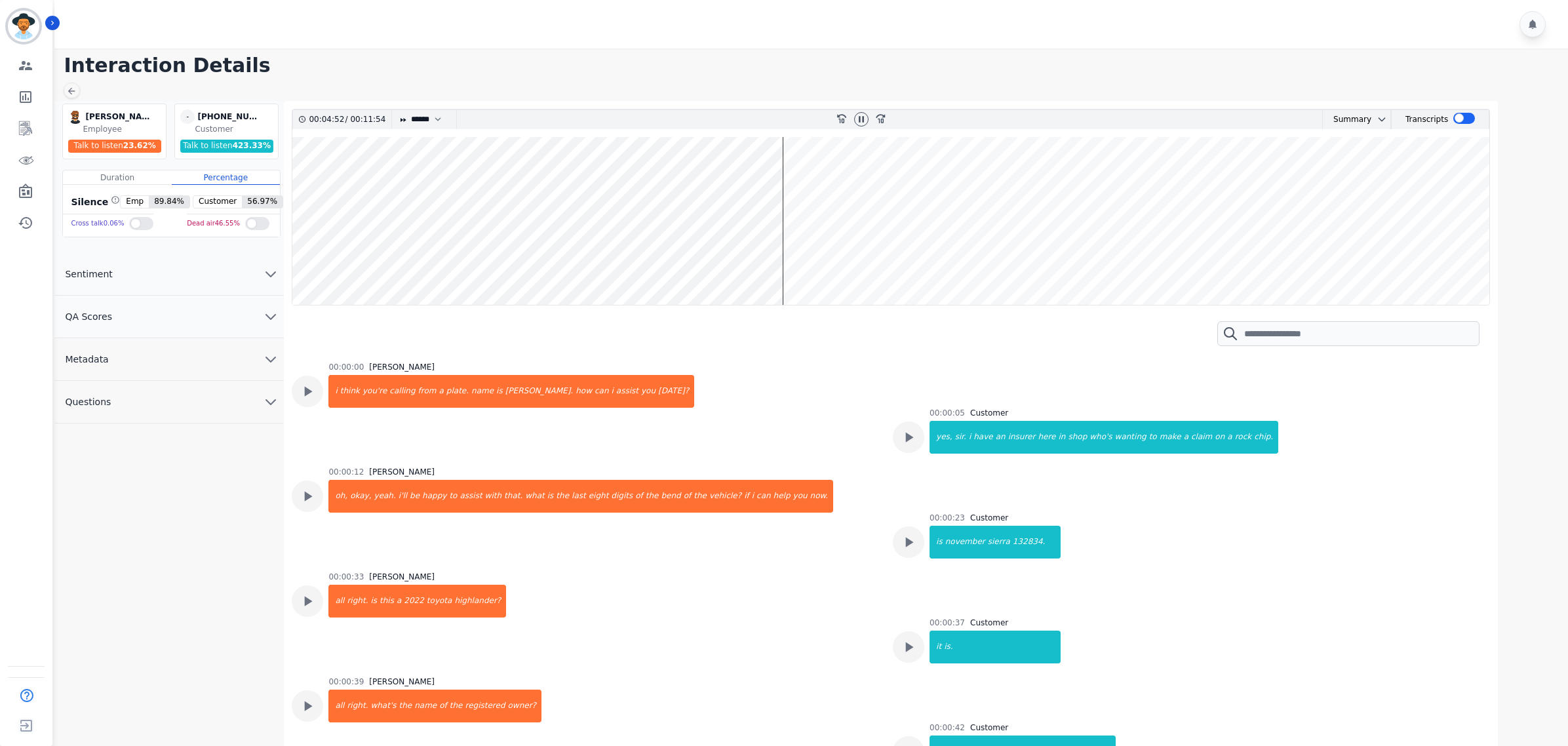
select select "****"
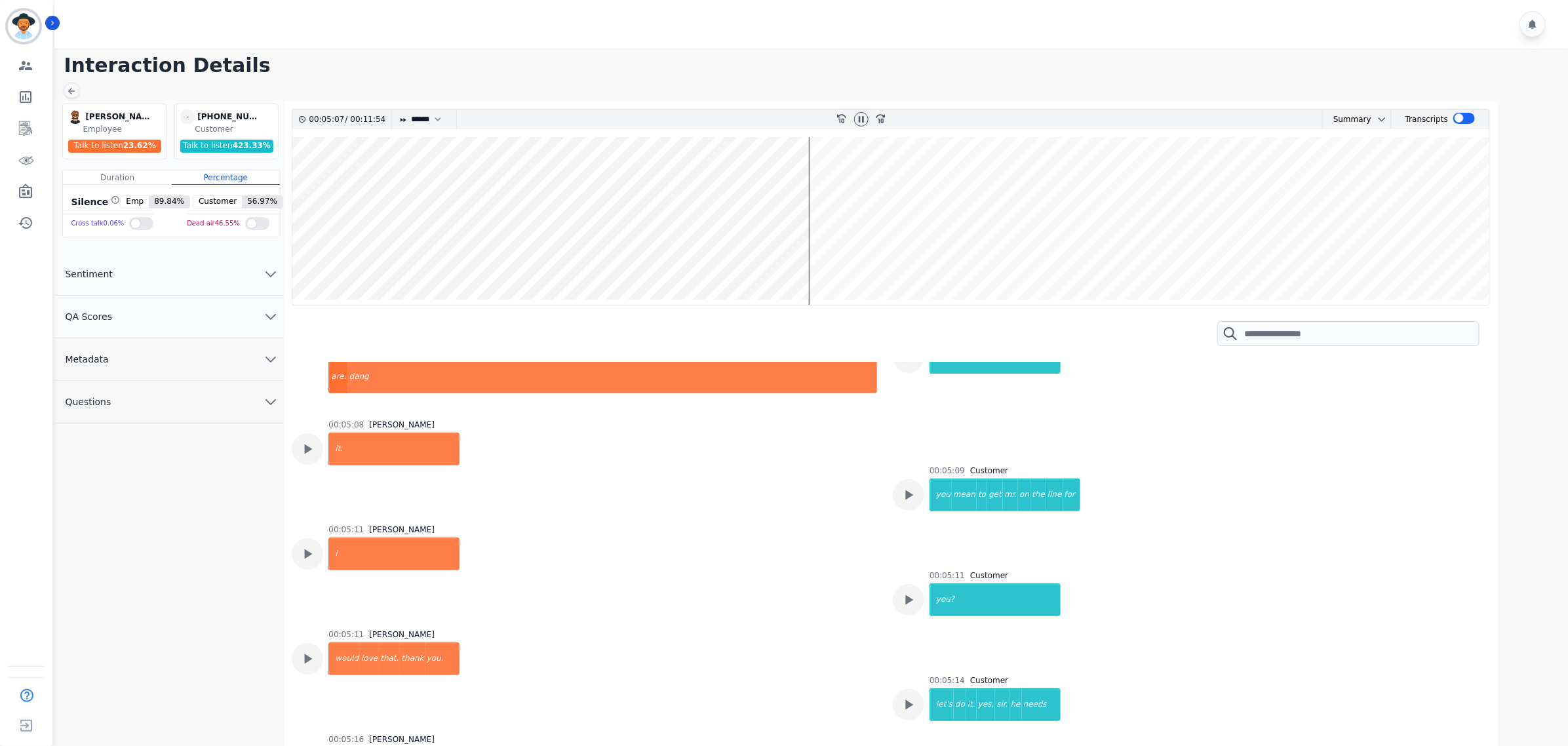
scroll to position [2424, 0]
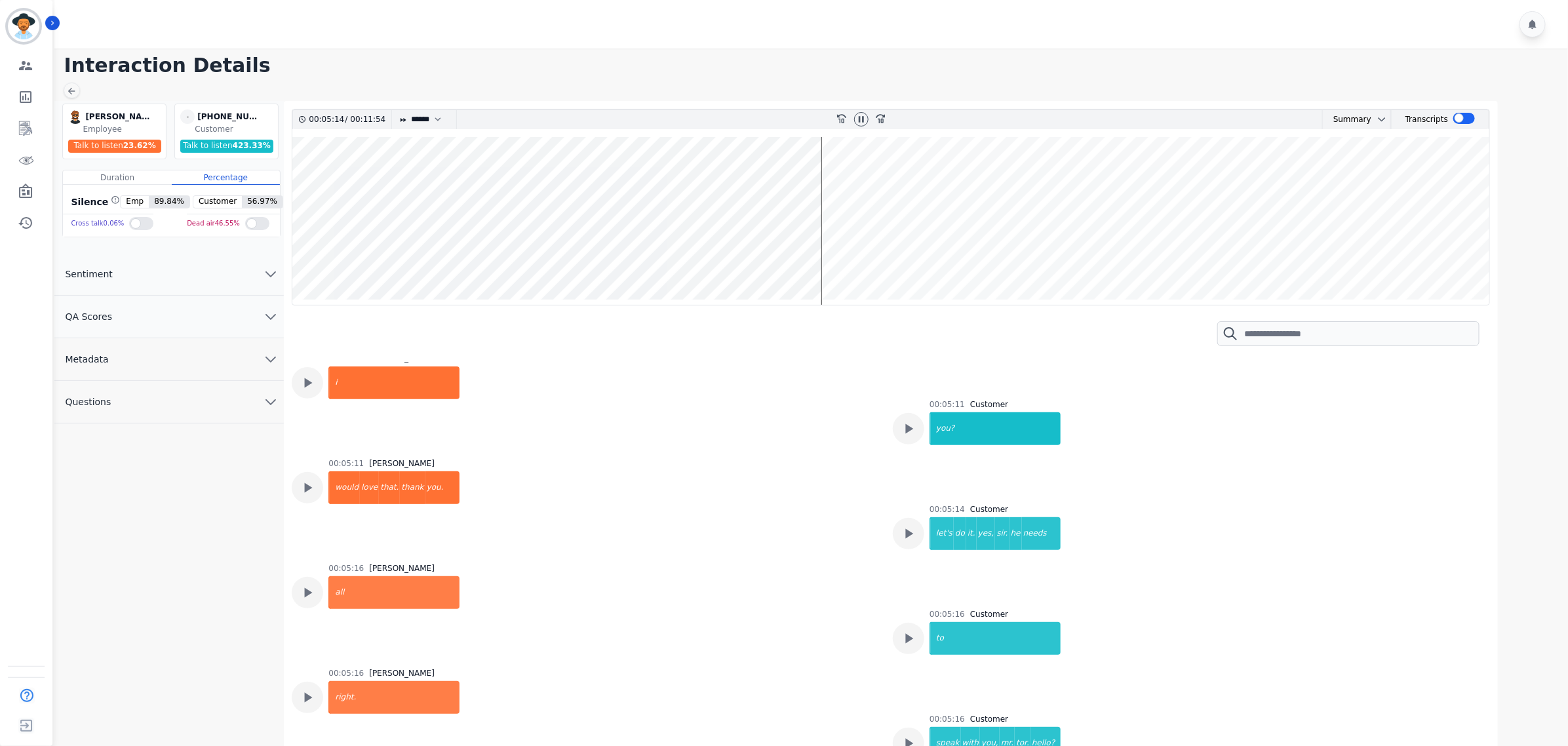
scroll to position [2752, 0]
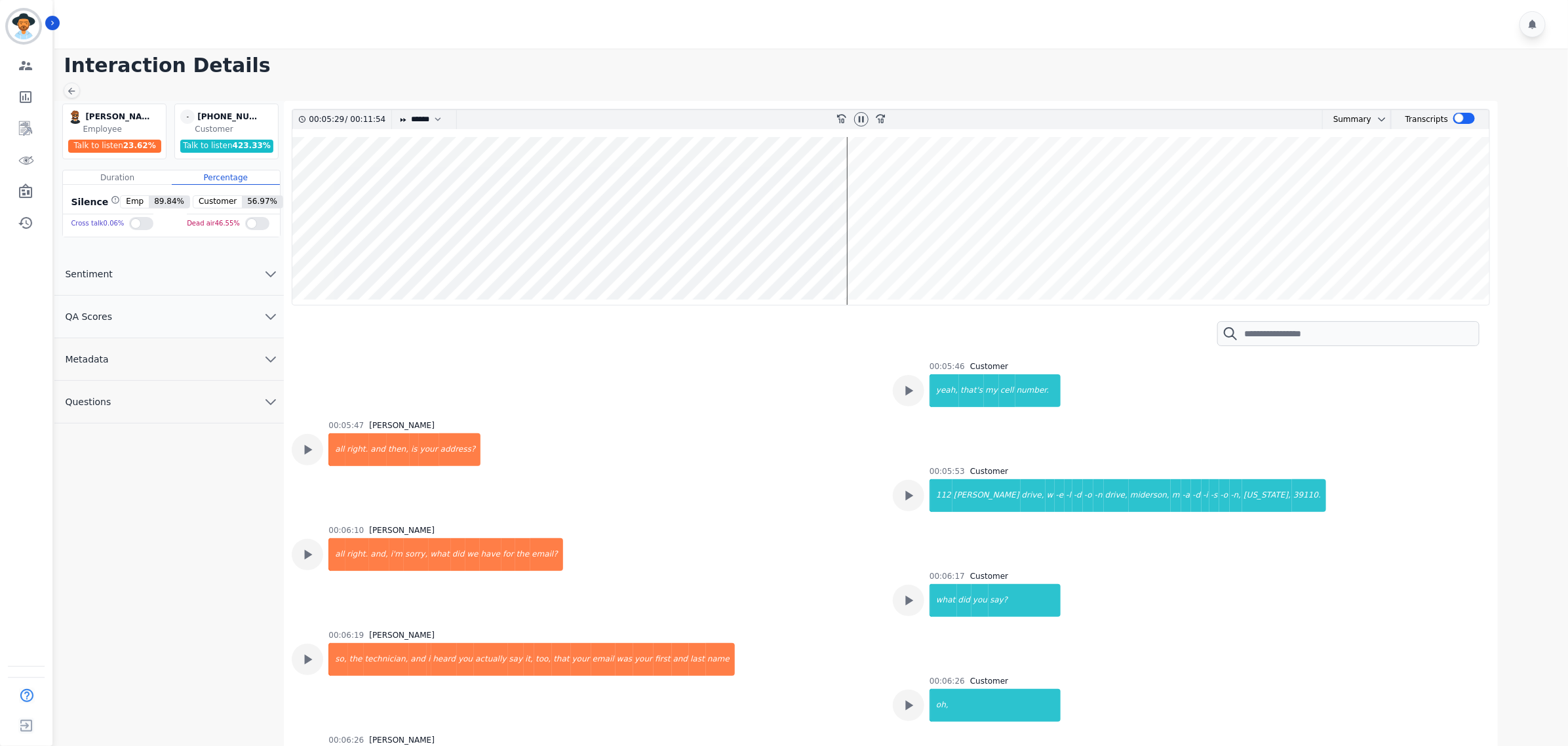
scroll to position [3080, 0]
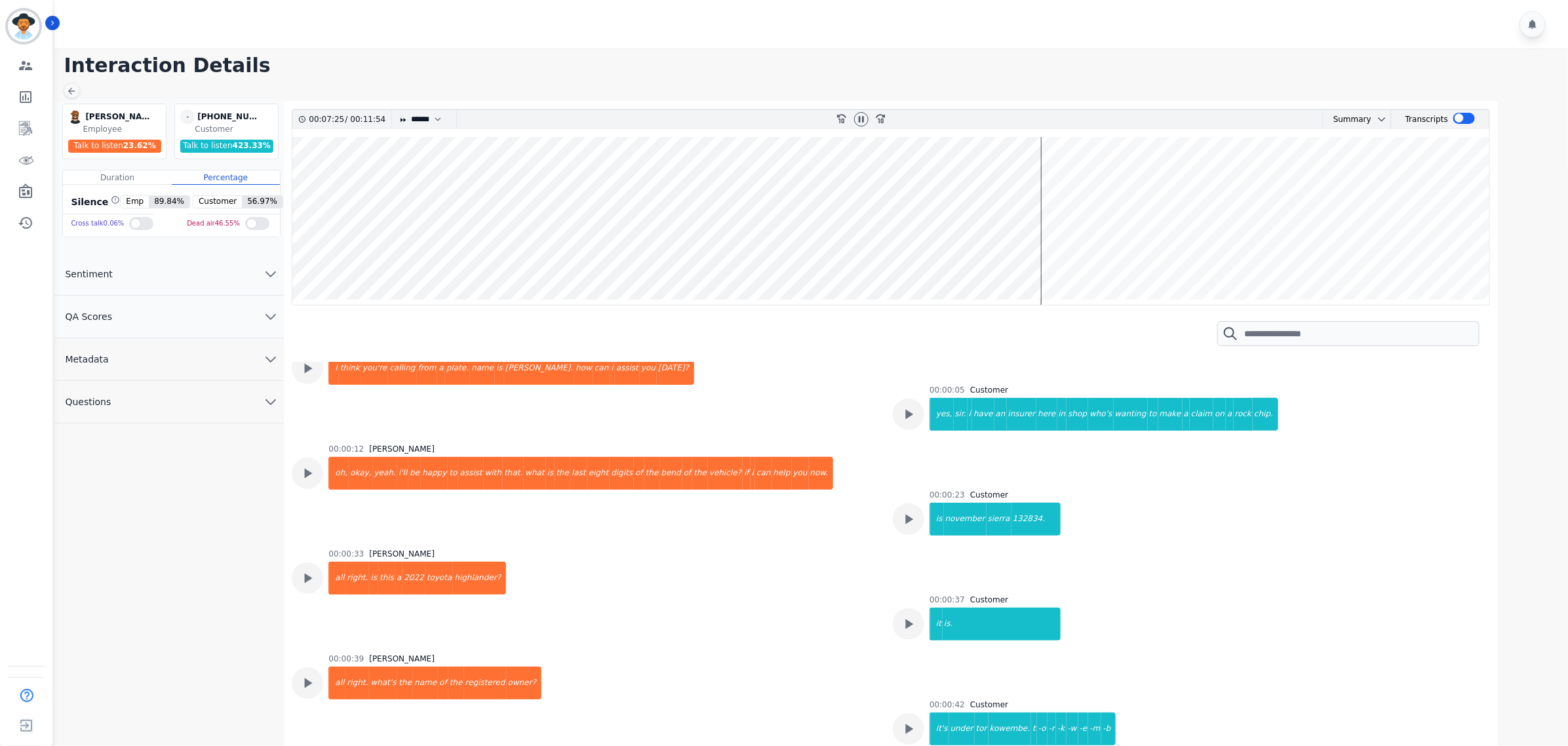
scroll to position [0, 0]
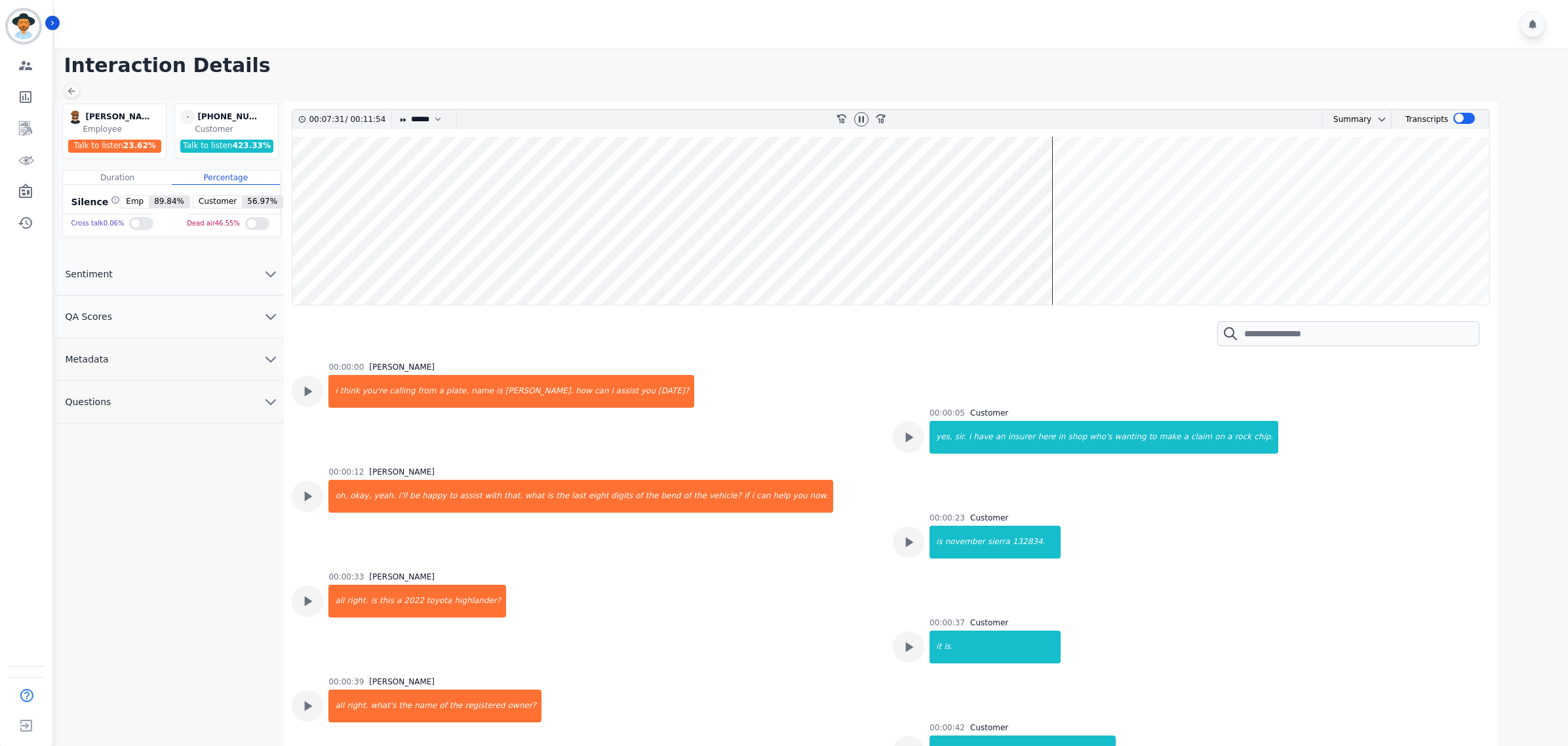
select select "****"
click at [859, 120] on icon at bounding box center [861, 120] width 10 height 10
click at [25, 159] on icon "Sidebar" at bounding box center [26, 161] width 4 height 4
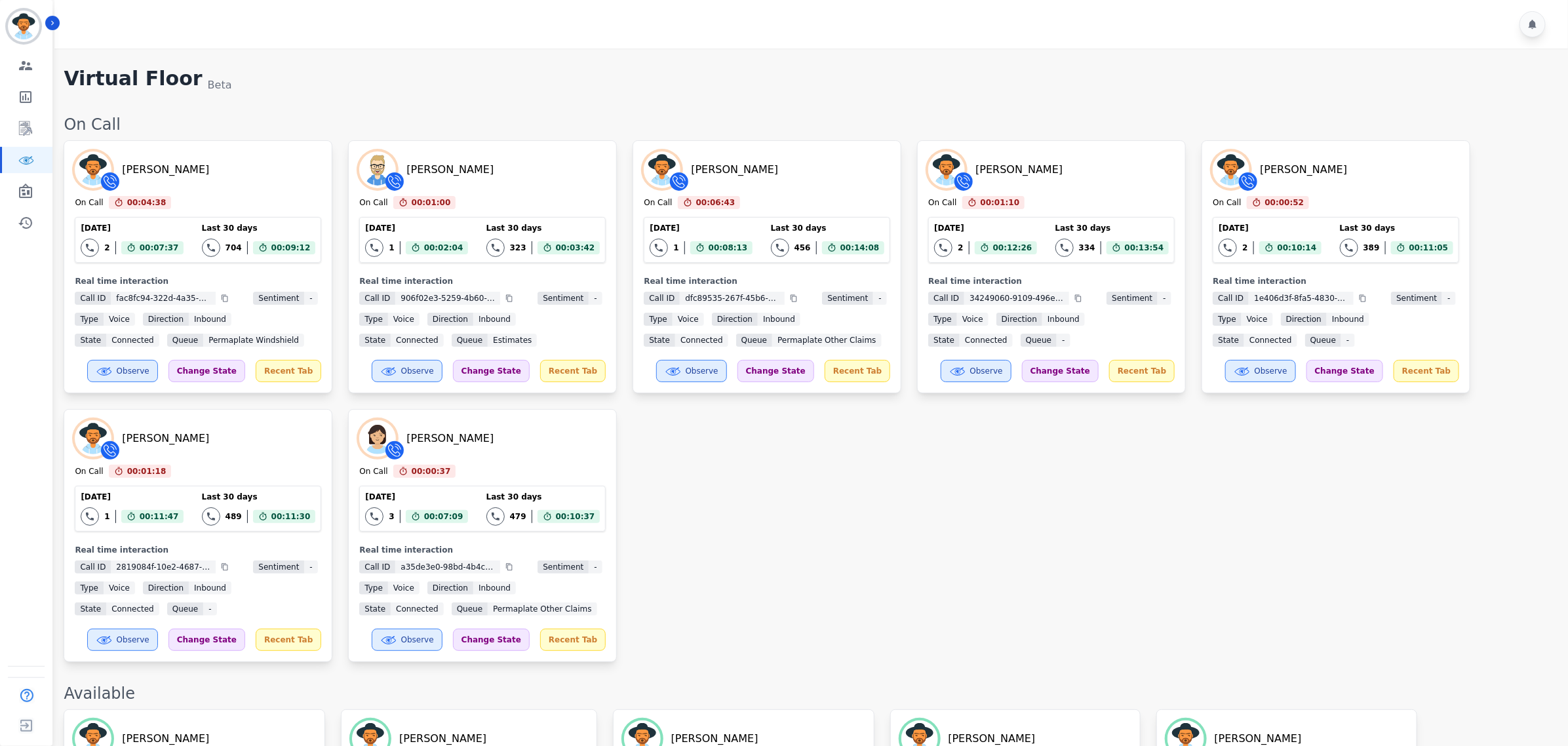
click at [942, 541] on div "[PERSON_NAME] On Call 00:04:38 Current State: On Call [DATE] 2 Total interactio…" at bounding box center [809, 401] width 1491 height 522
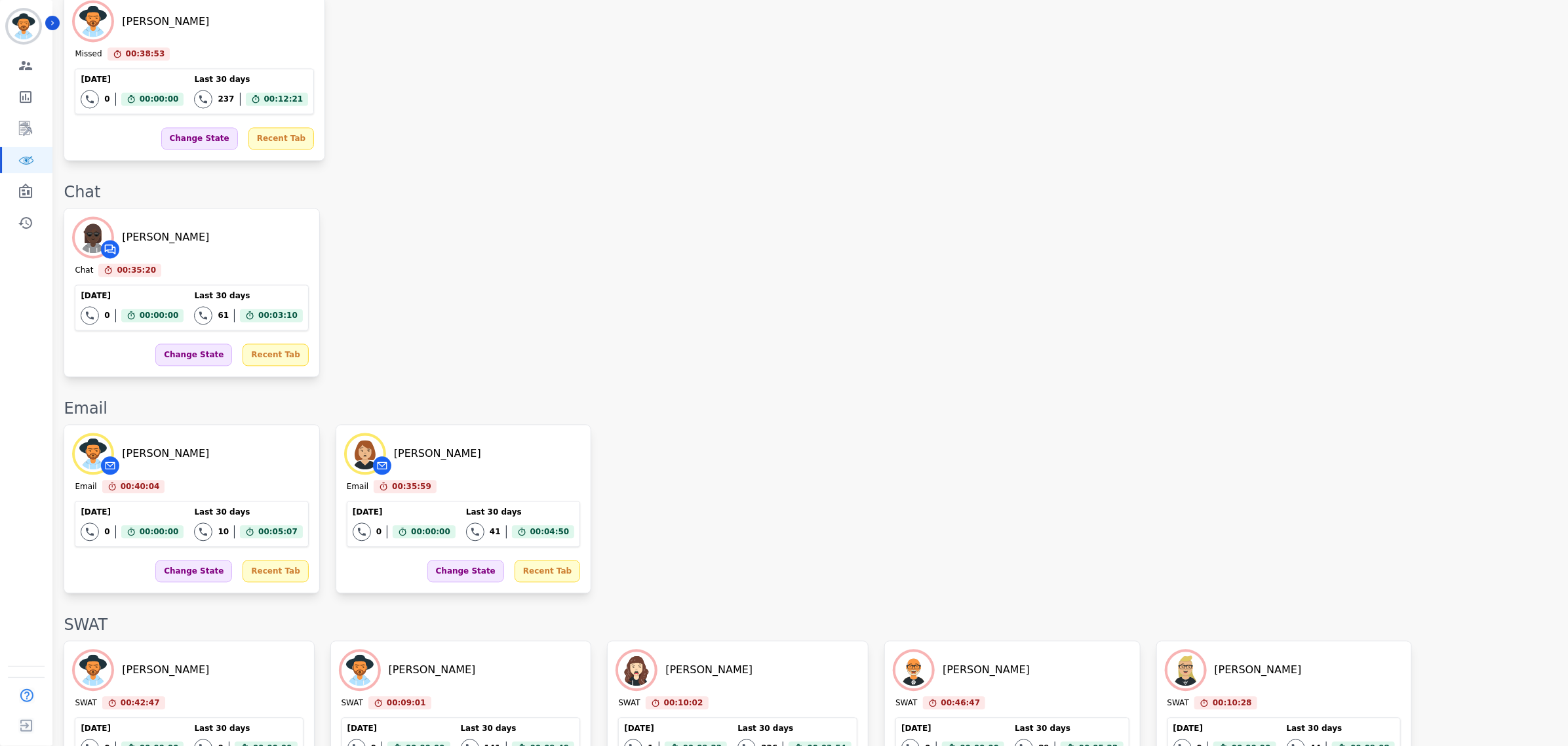
scroll to position [1384, 0]
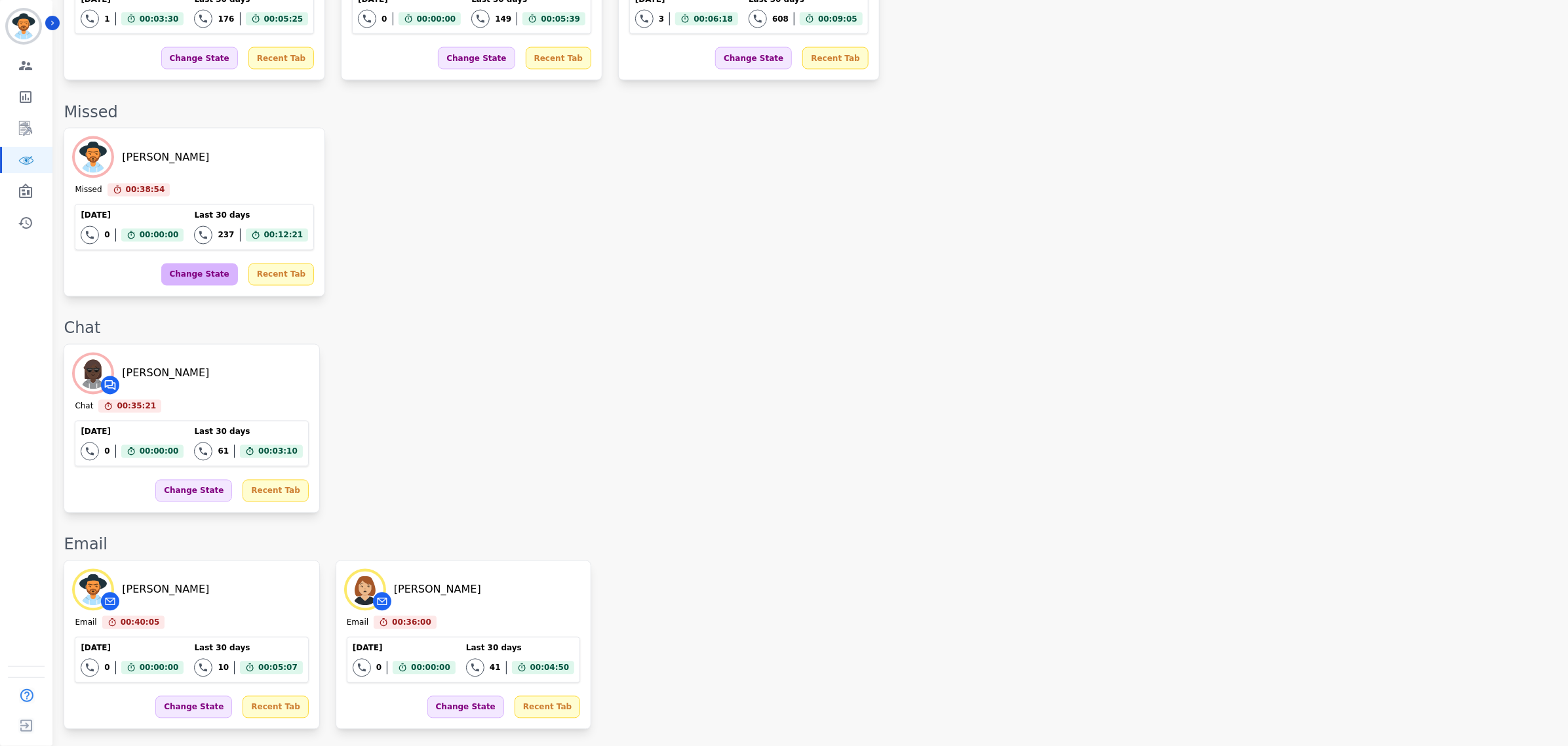
click at [195, 285] on div "Change State" at bounding box center [200, 274] width 77 height 22
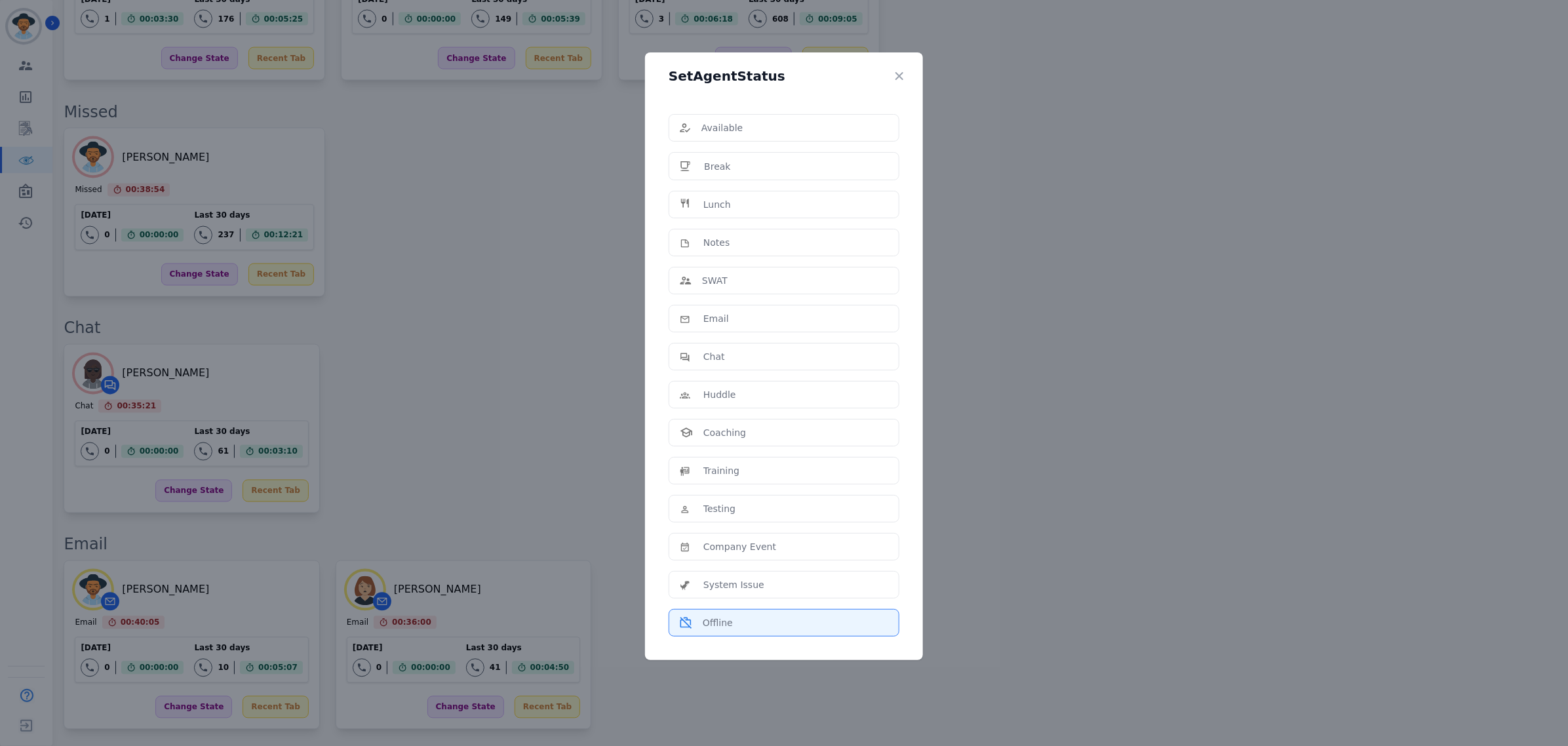
click at [765, 629] on div "Offline" at bounding box center [784, 623] width 209 height 13
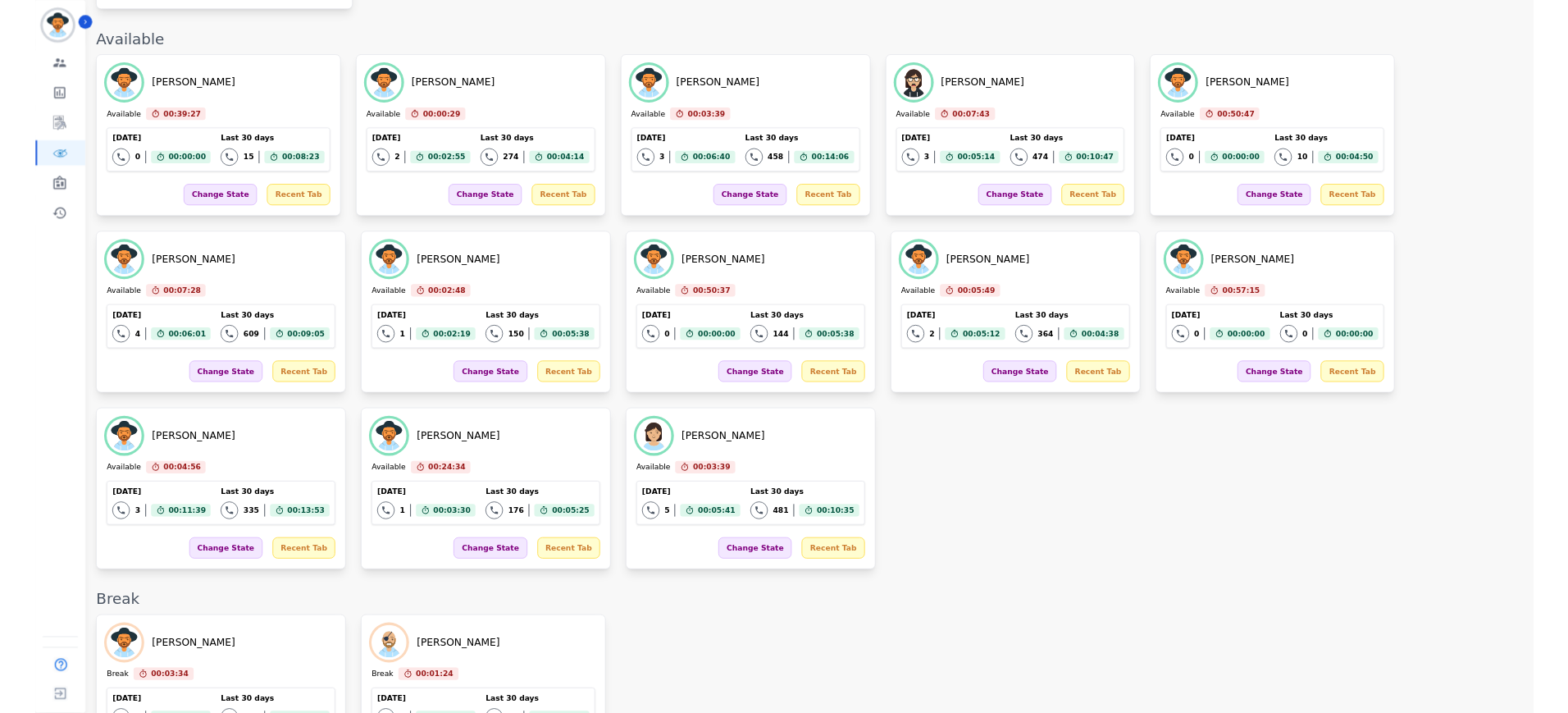
scroll to position [0, 0]
